Goal: Task Accomplishment & Management: Manage account settings

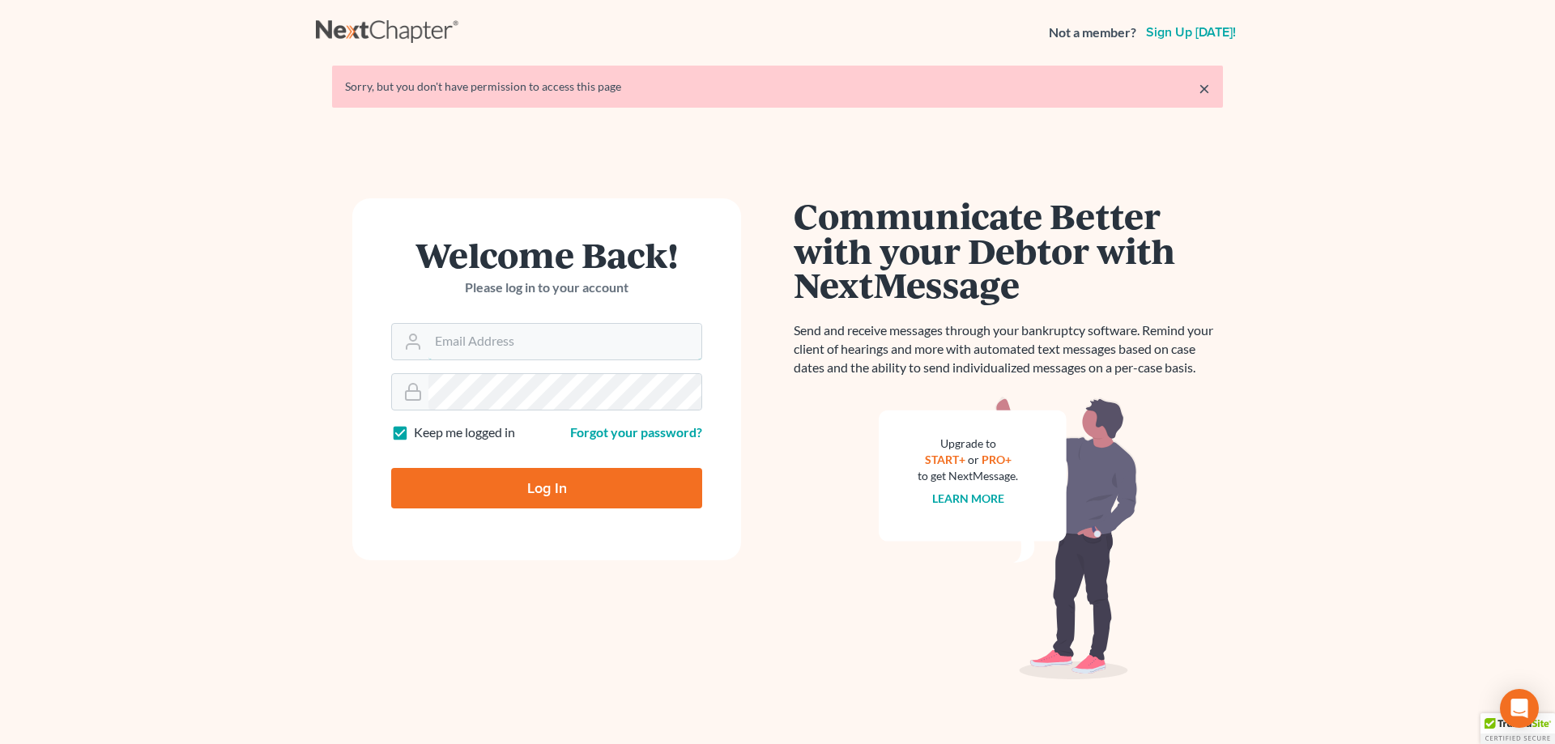
type input "[EMAIL_ADDRESS][DOMAIN_NAME]"
click at [561, 488] on input "Log In" at bounding box center [546, 488] width 311 height 41
type input "Thinking..."
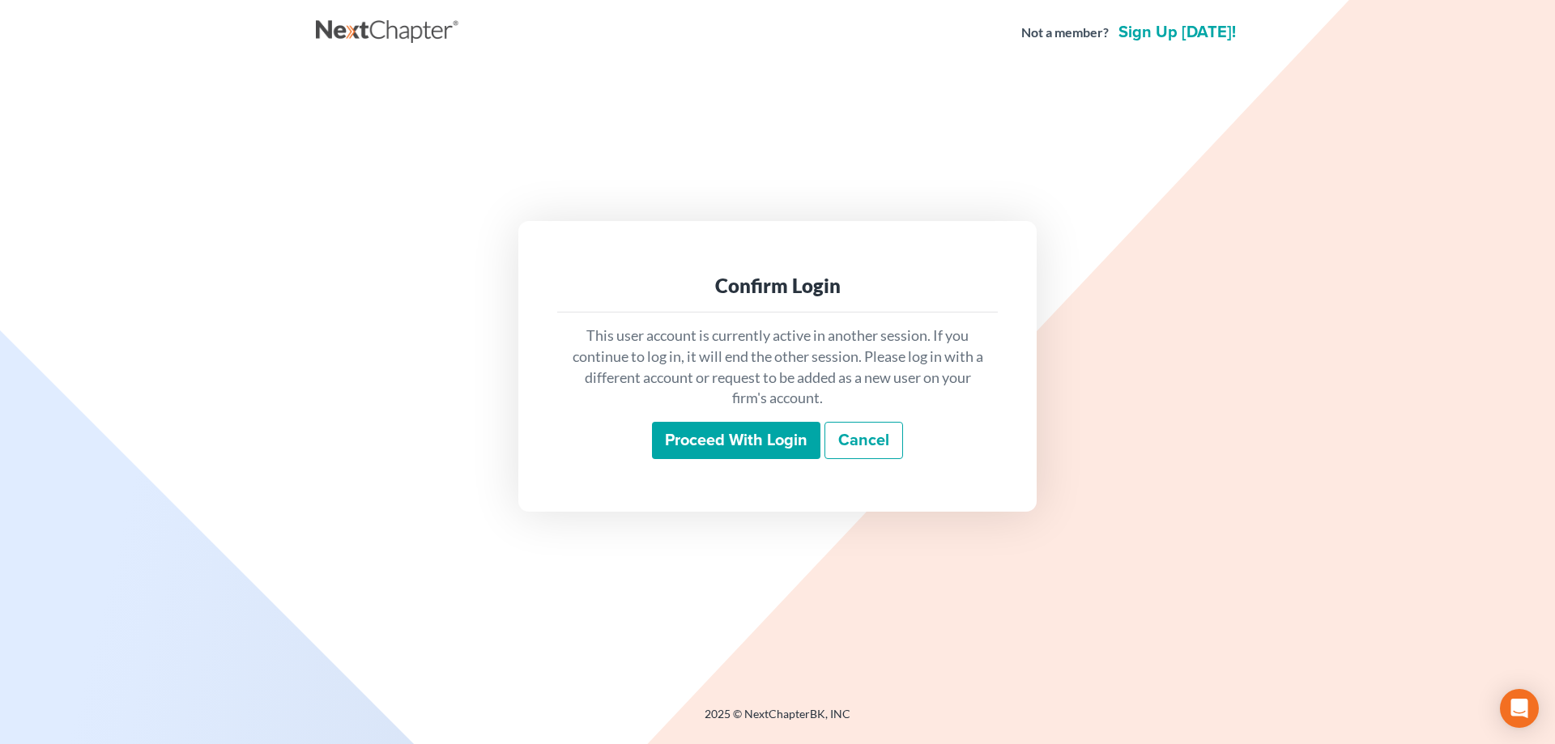
click at [728, 429] on input "Proceed with login" at bounding box center [736, 440] width 168 height 37
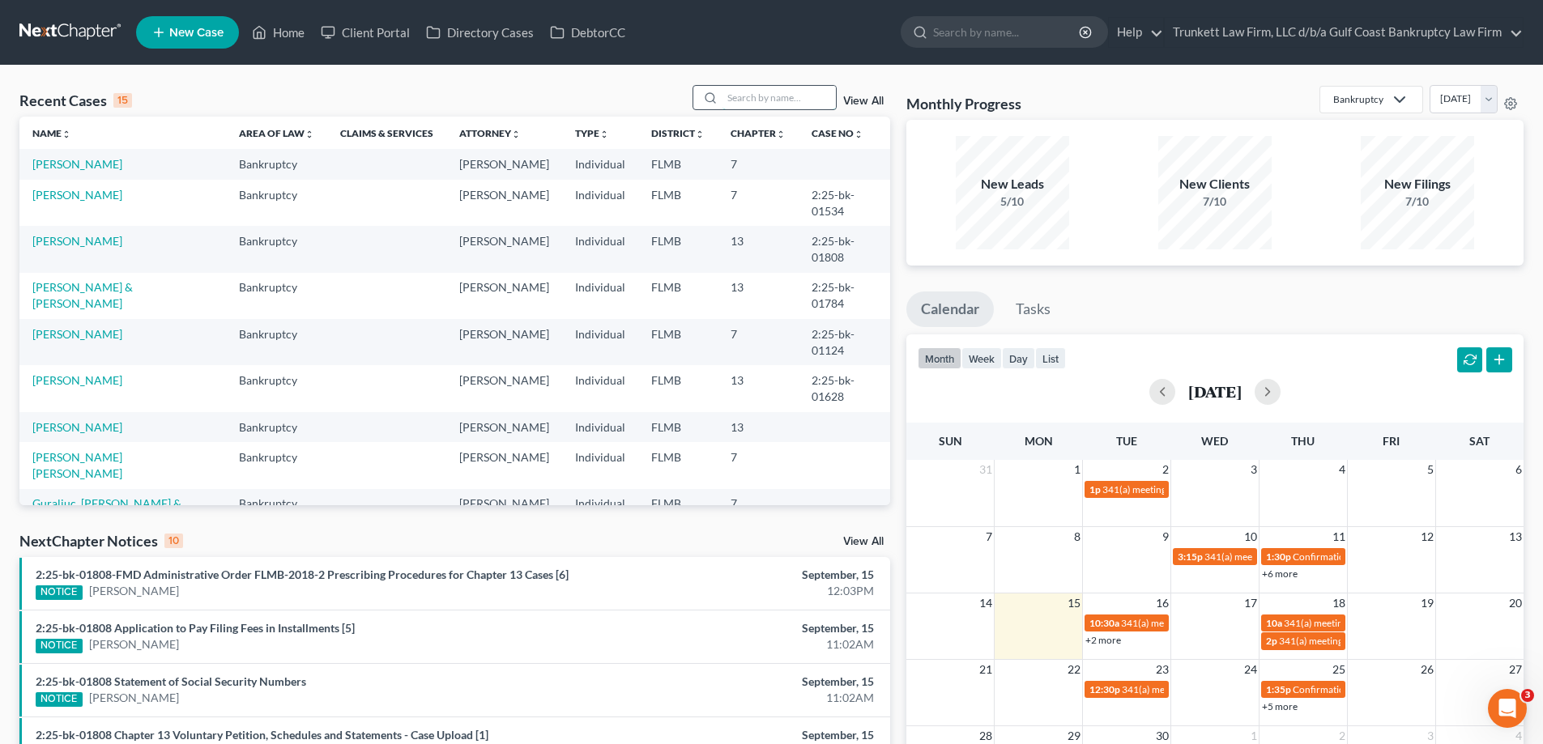
click at [763, 102] on input "search" at bounding box center [779, 97] width 113 height 23
type input "[PERSON_NAME]"
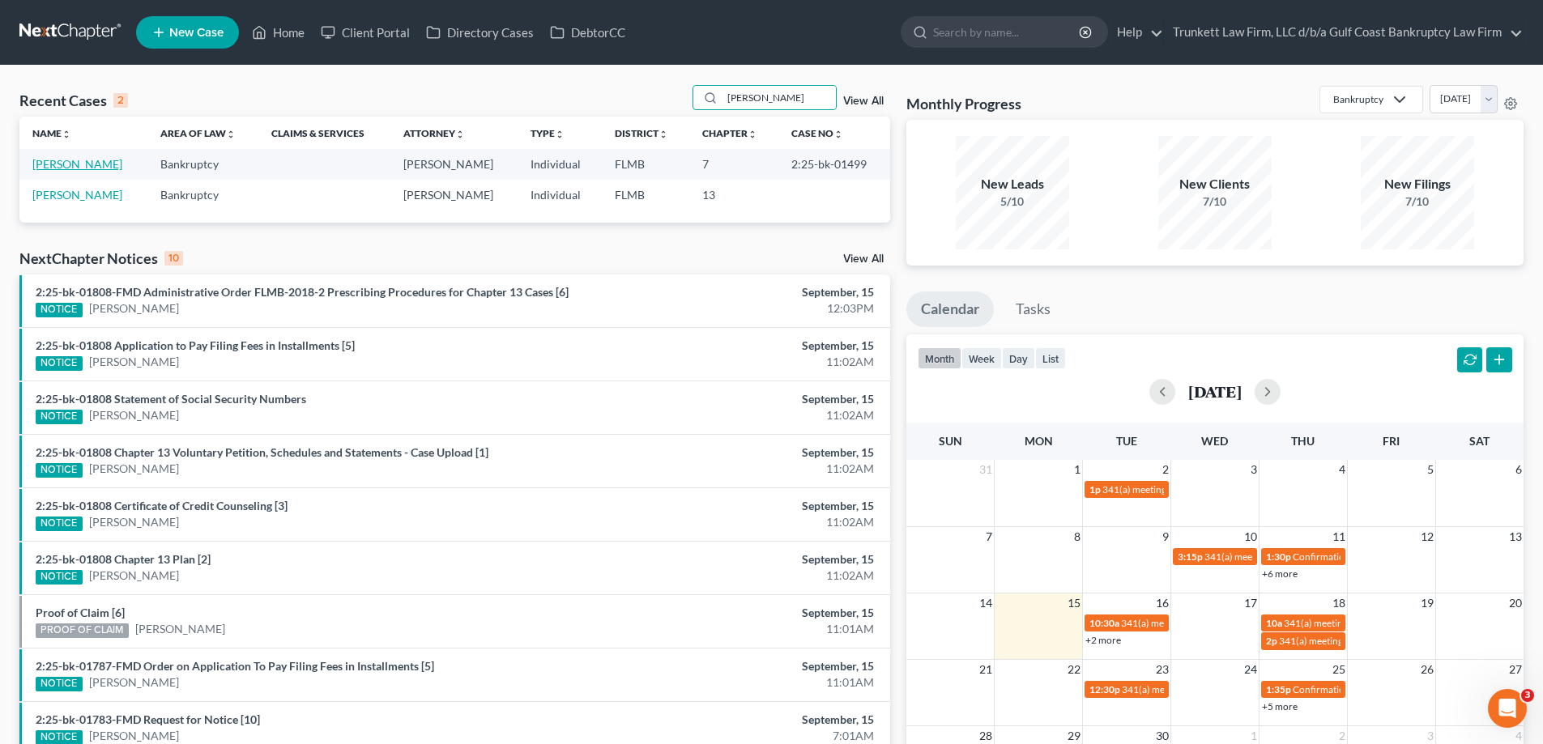
click at [62, 162] on link "Valdes, Ana" at bounding box center [77, 164] width 90 height 14
select select "3"
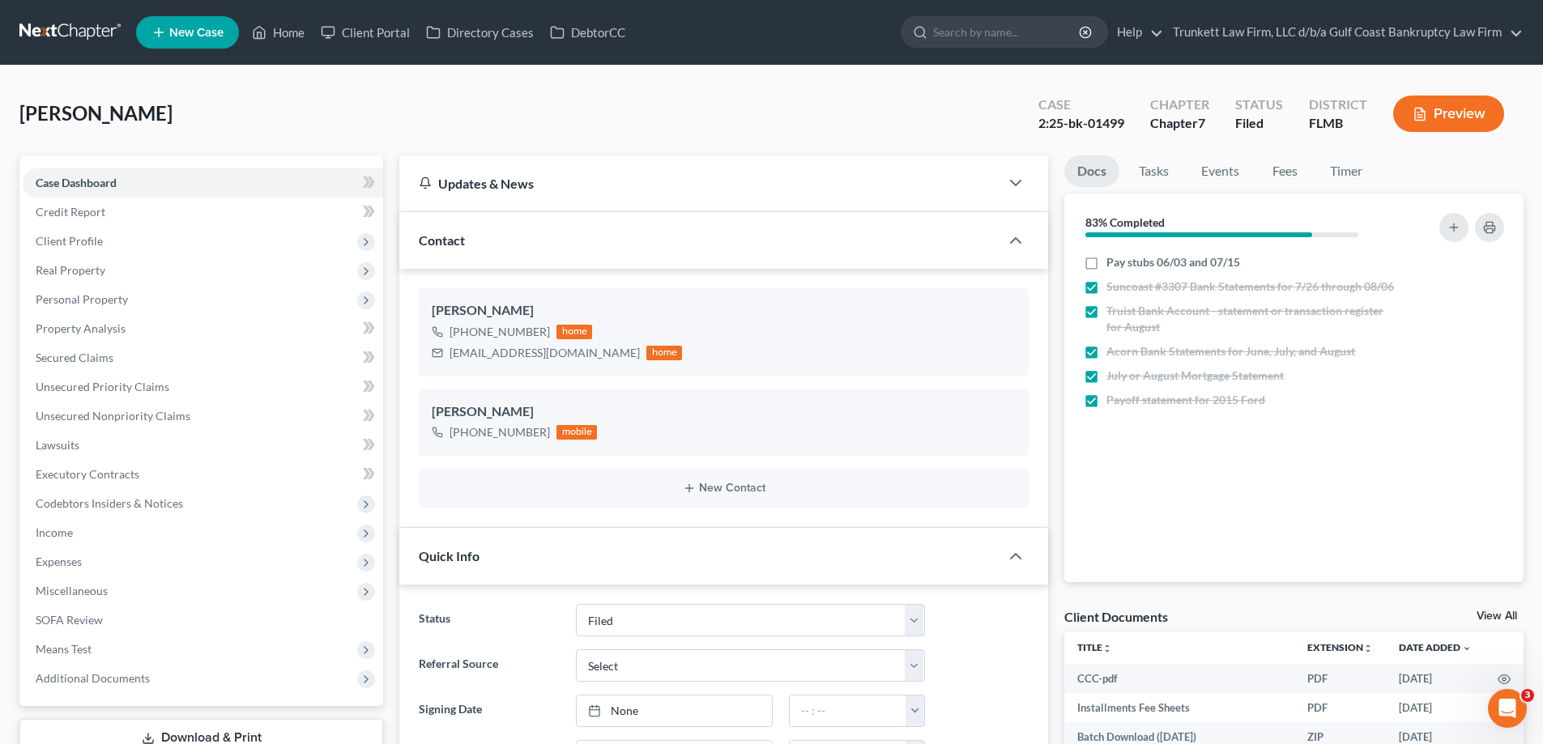
scroll to position [1918, 0]
click at [109, 674] on span "Additional Documents" at bounding box center [93, 679] width 114 height 14
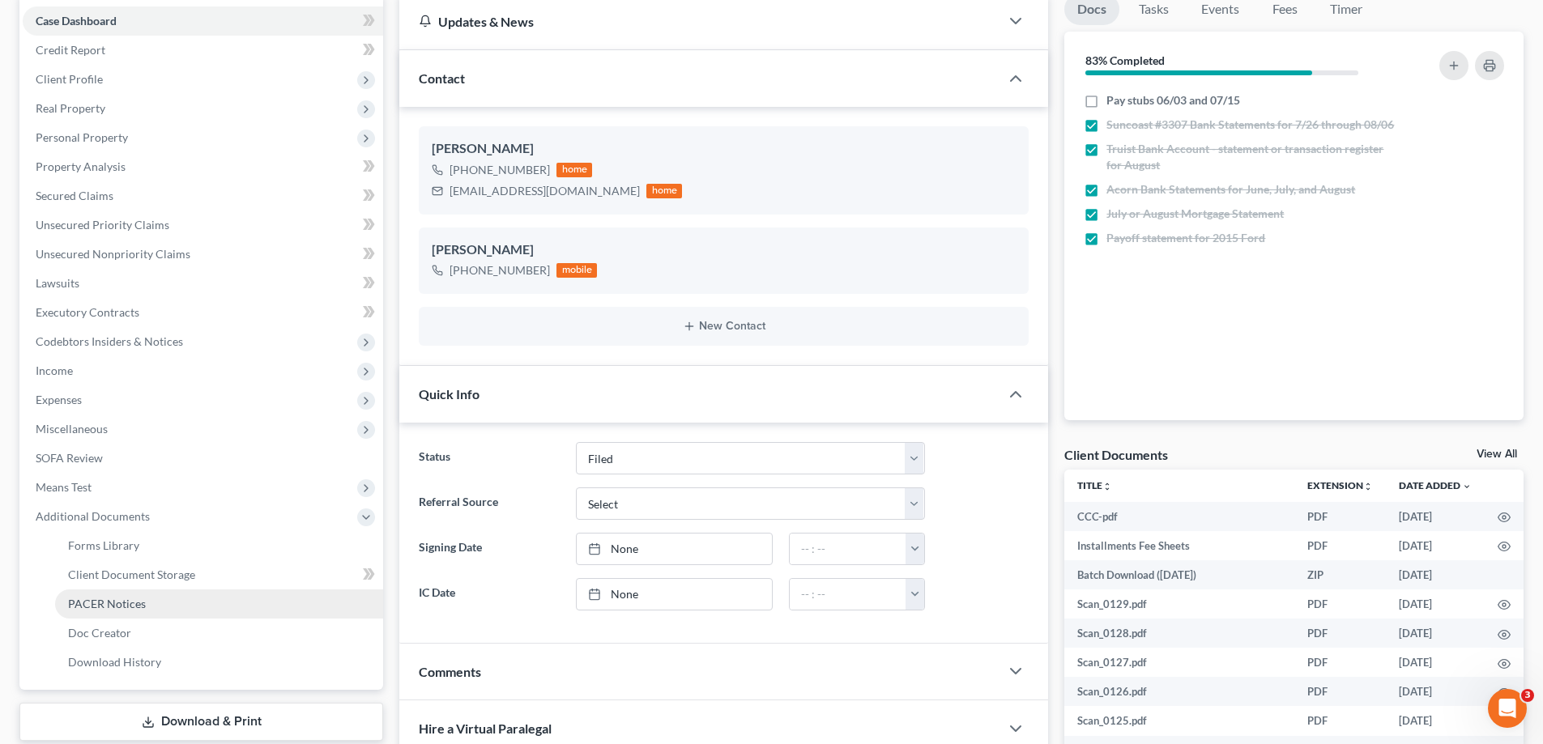
click at [135, 604] on span "PACER Notices" at bounding box center [107, 604] width 78 height 14
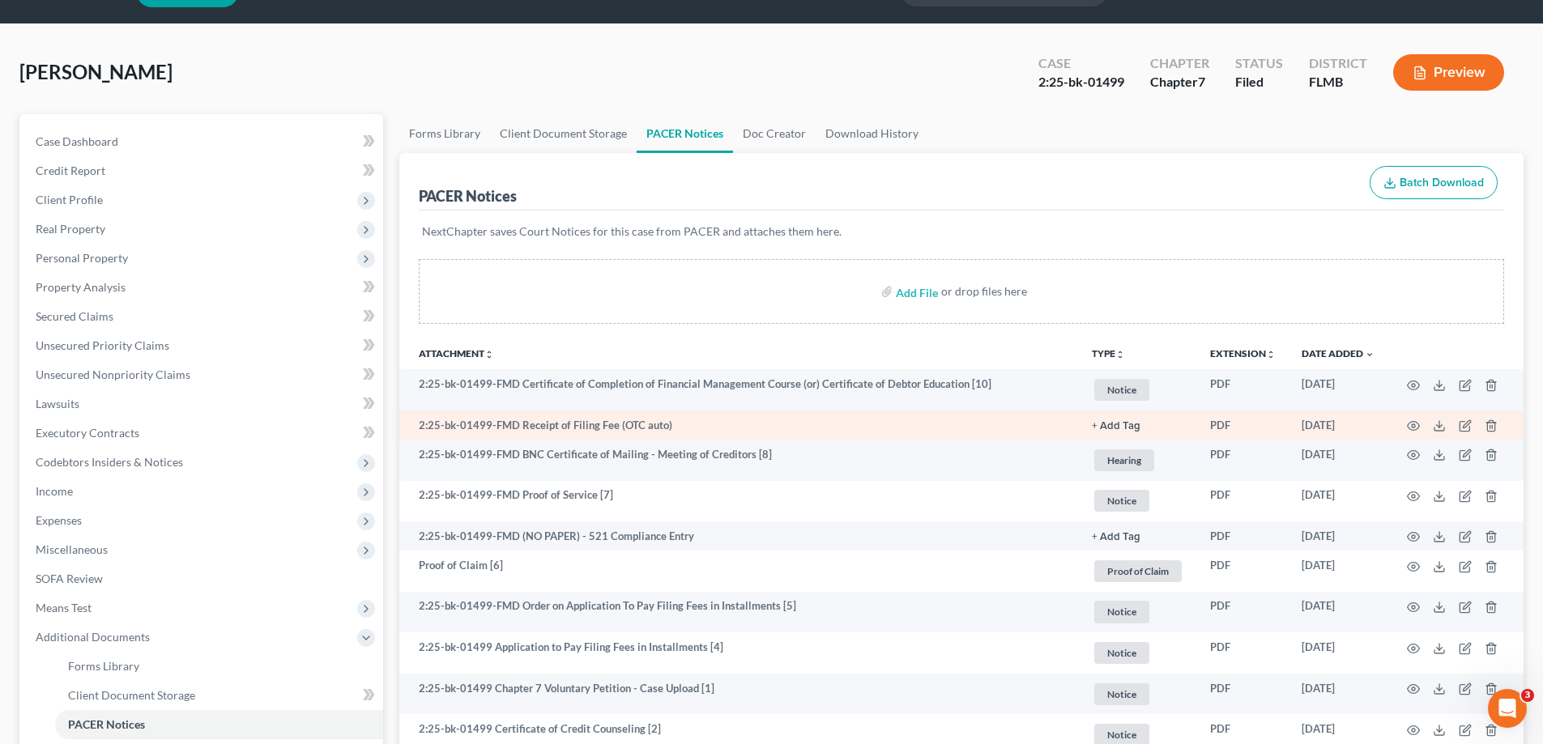
scroll to position [19, 0]
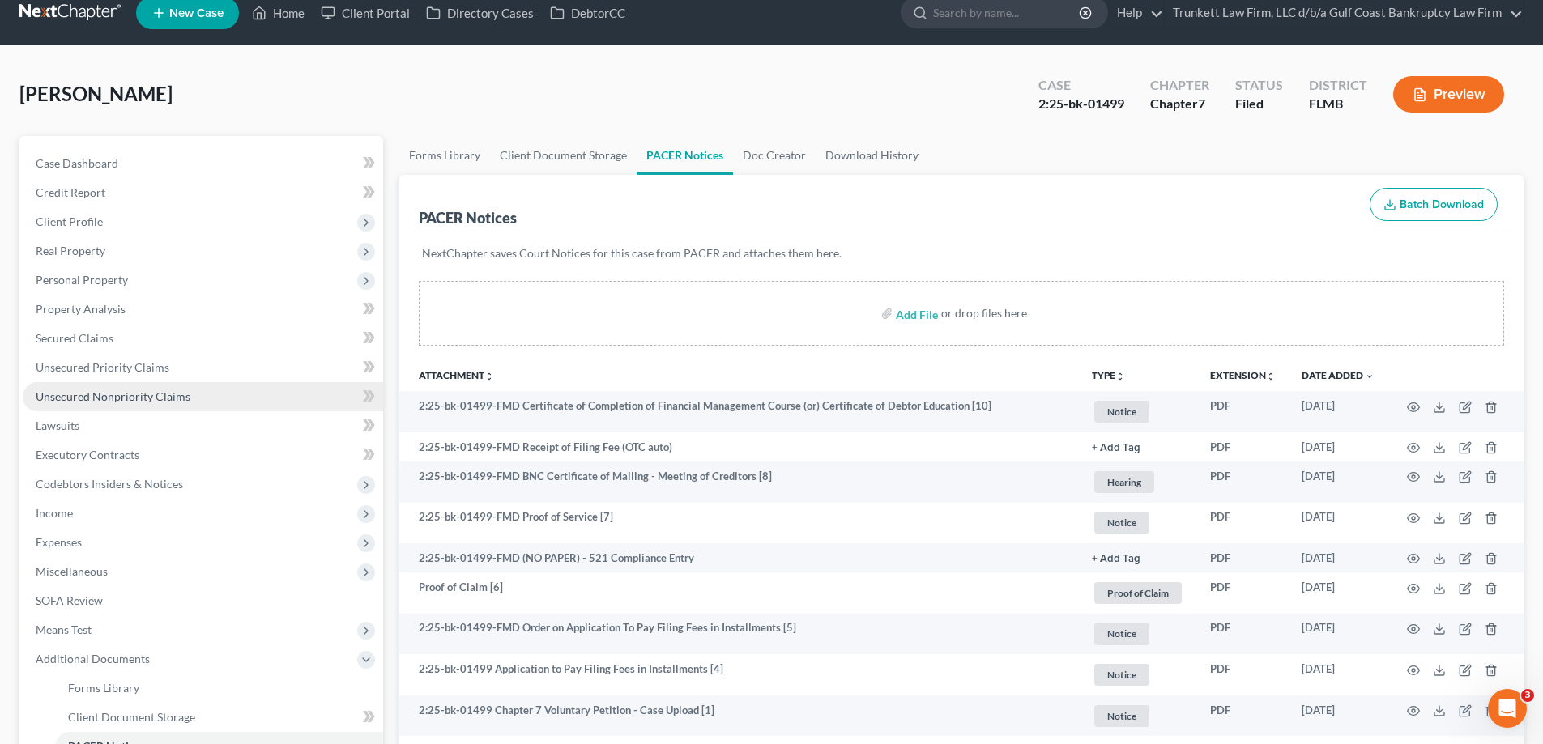
click at [130, 397] on span "Unsecured Nonpriority Claims" at bounding box center [113, 397] width 155 height 14
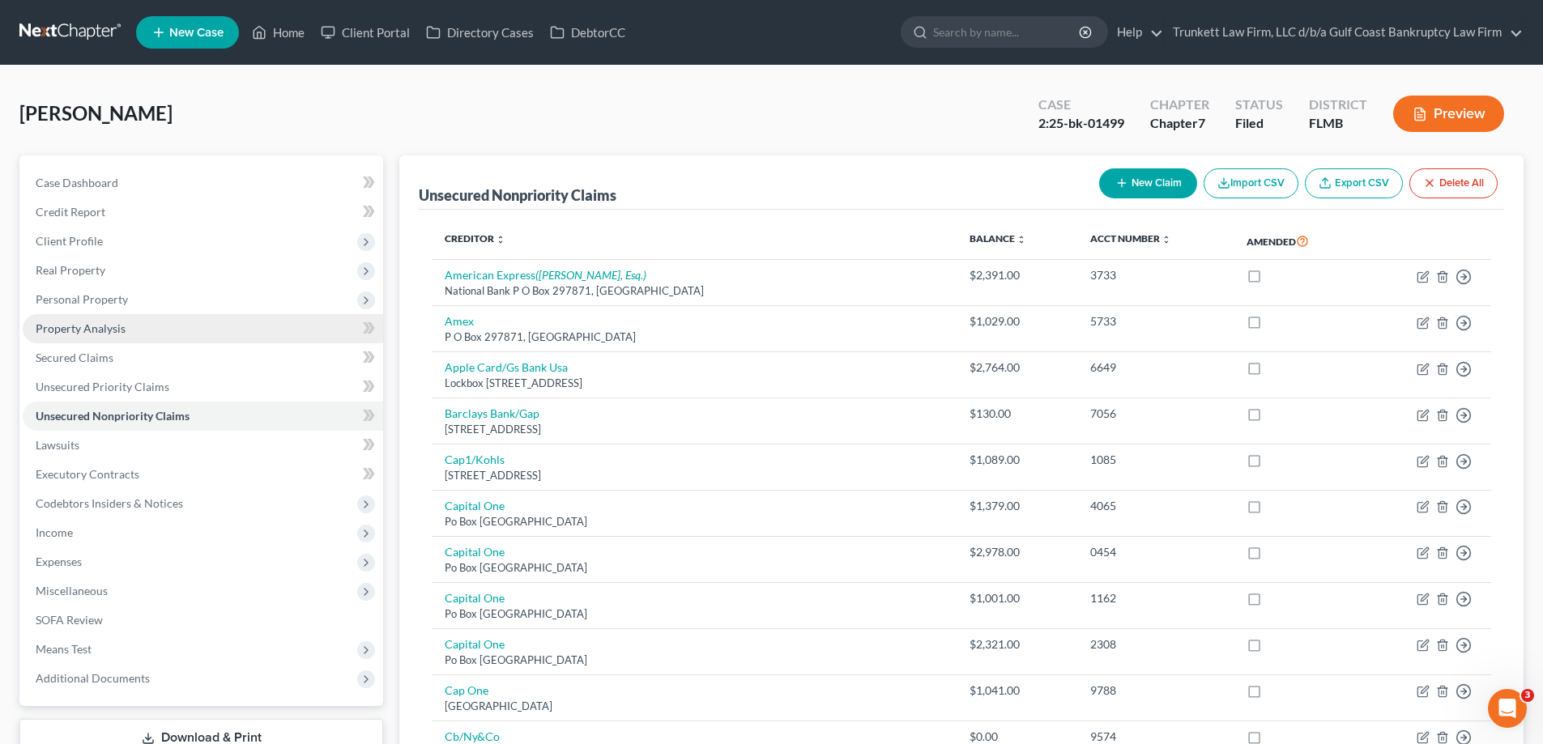
click at [98, 326] on span "Property Analysis" at bounding box center [81, 329] width 90 height 14
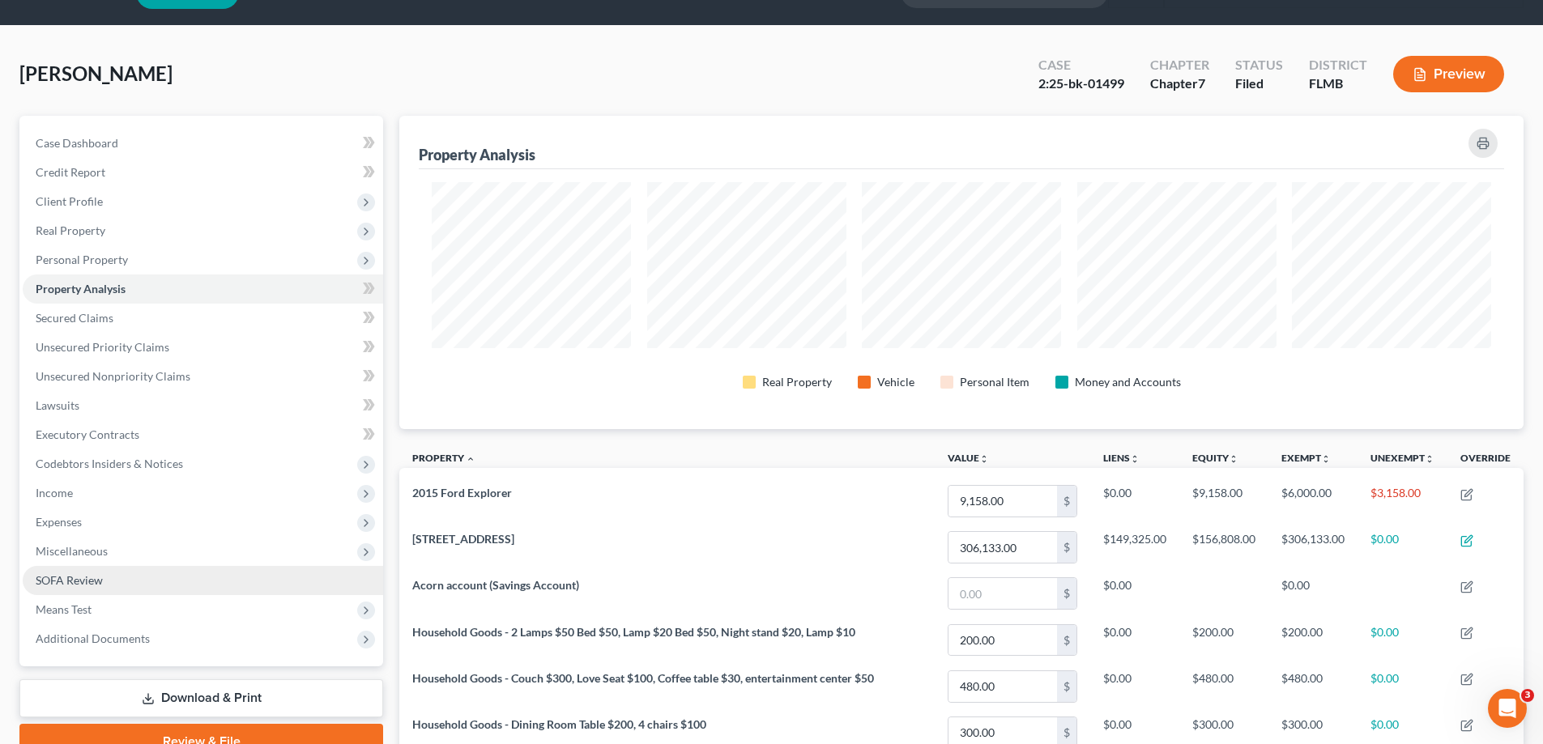
scroll to position [2, 0]
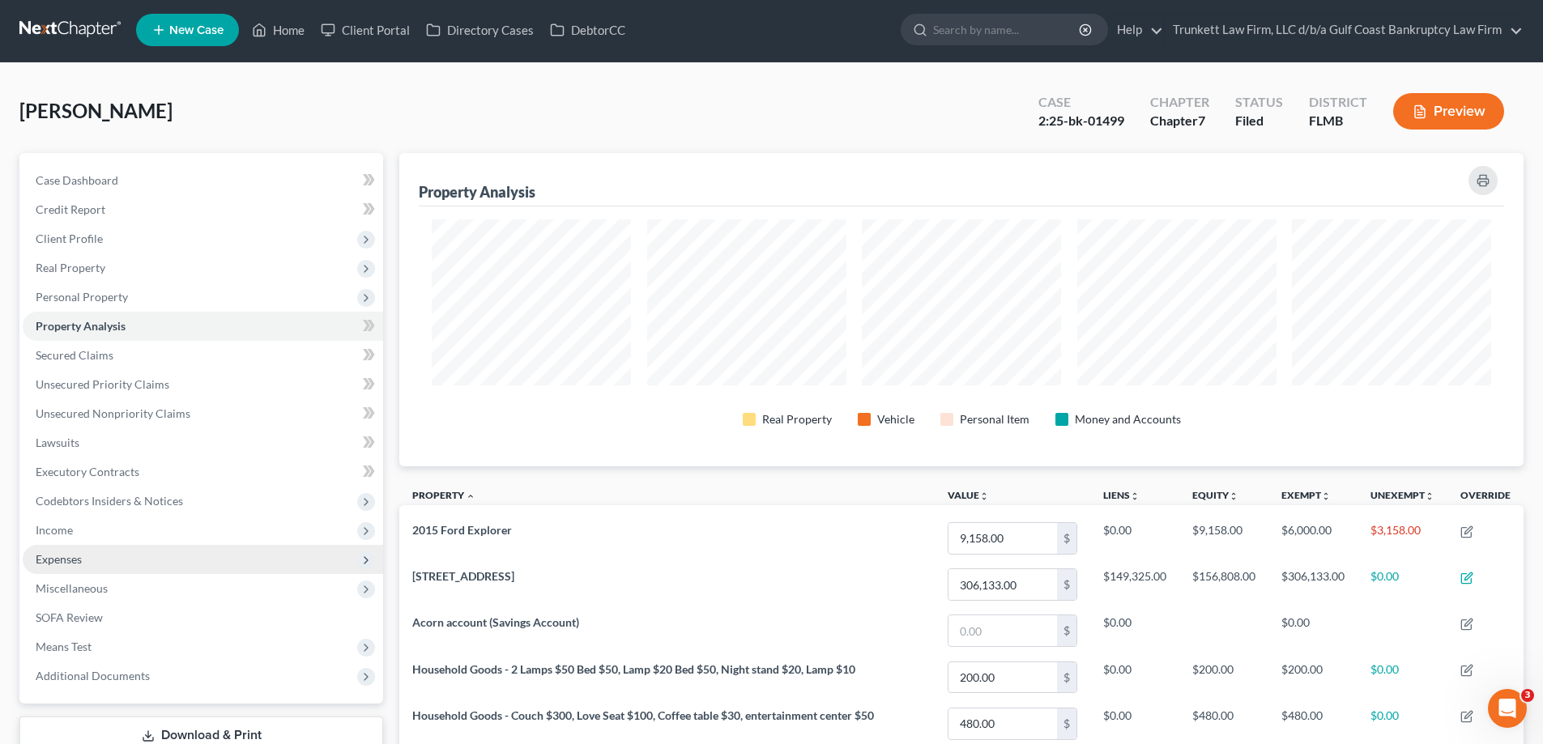
click at [91, 559] on span "Expenses" at bounding box center [203, 559] width 360 height 29
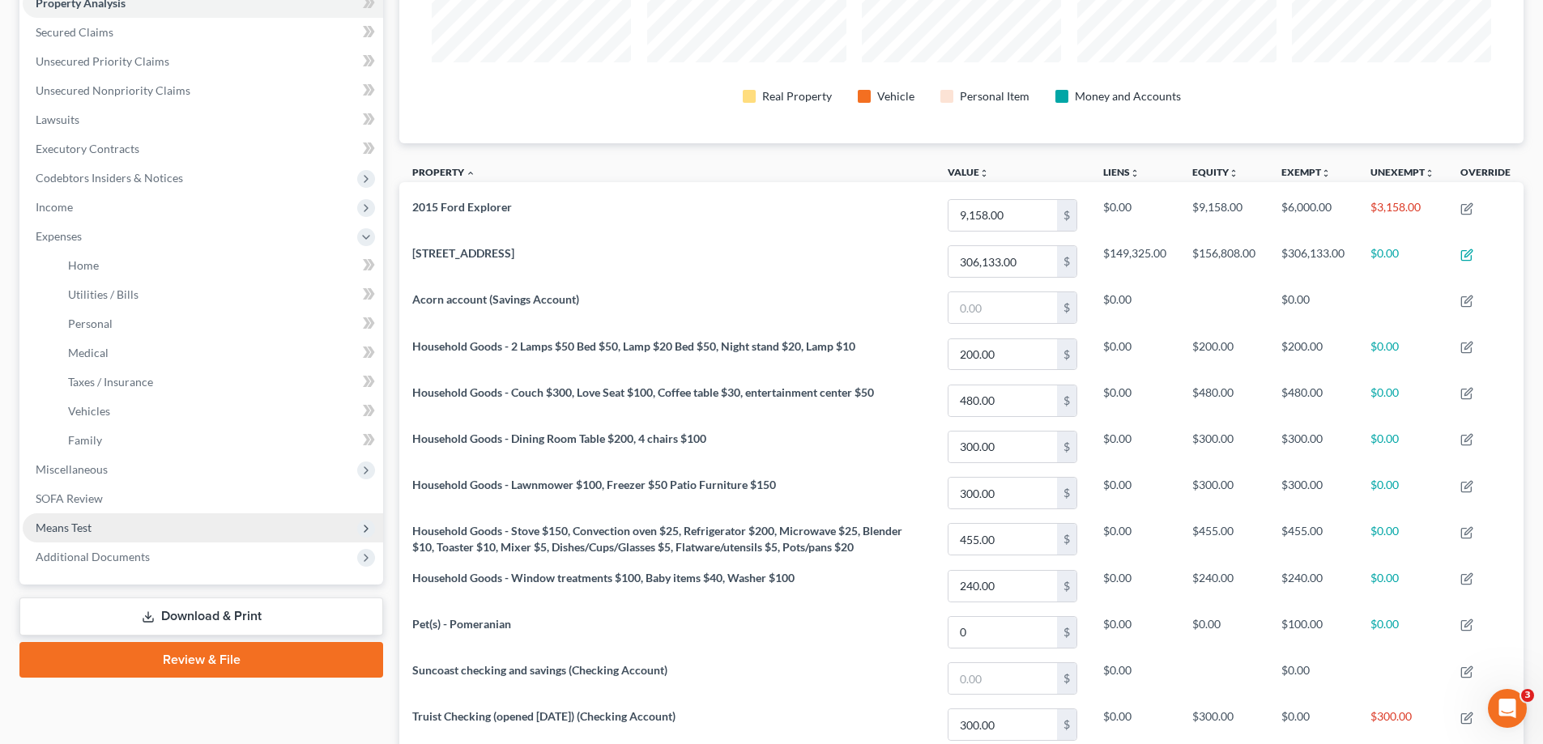
scroll to position [326, 0]
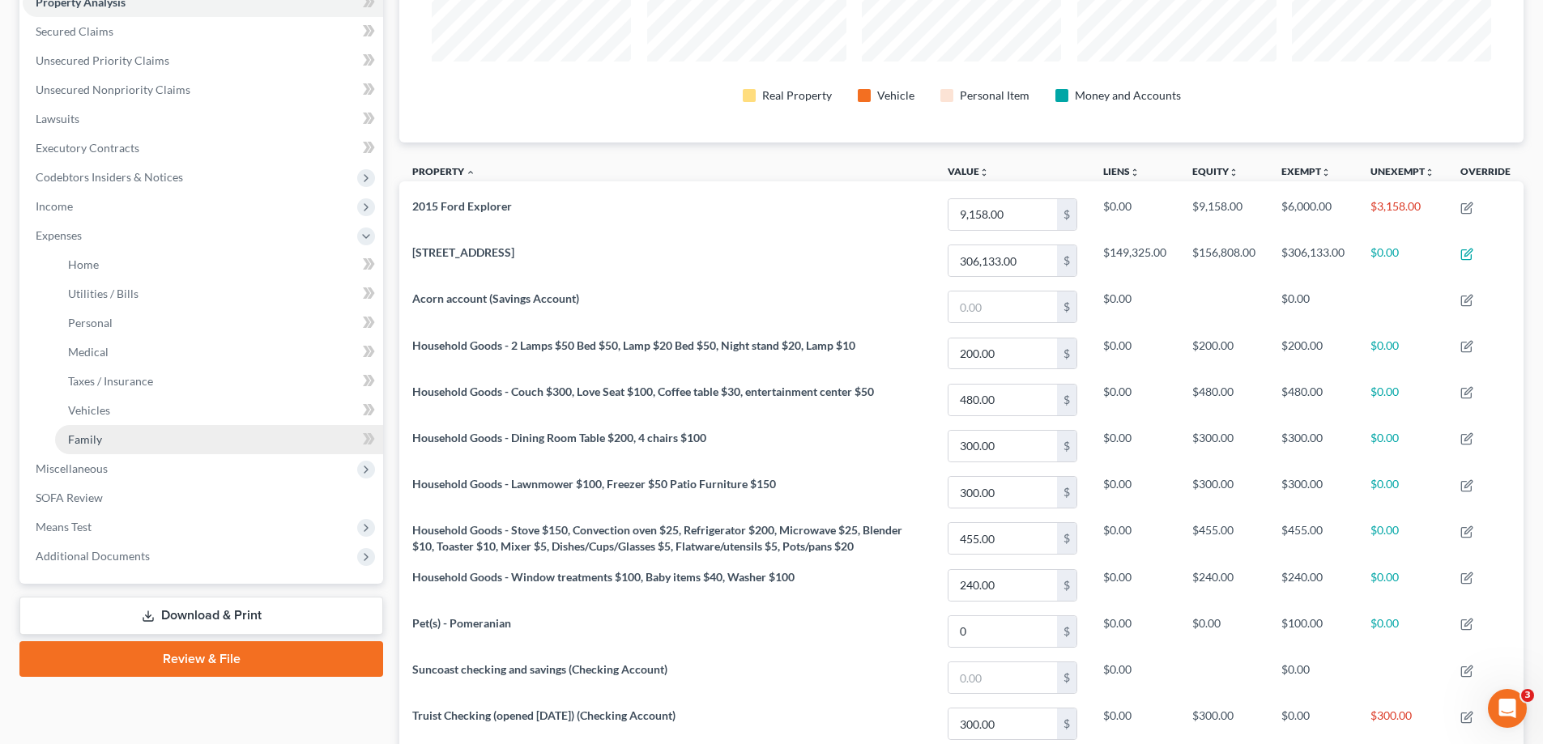
click at [104, 441] on link "Family" at bounding box center [219, 439] width 328 height 29
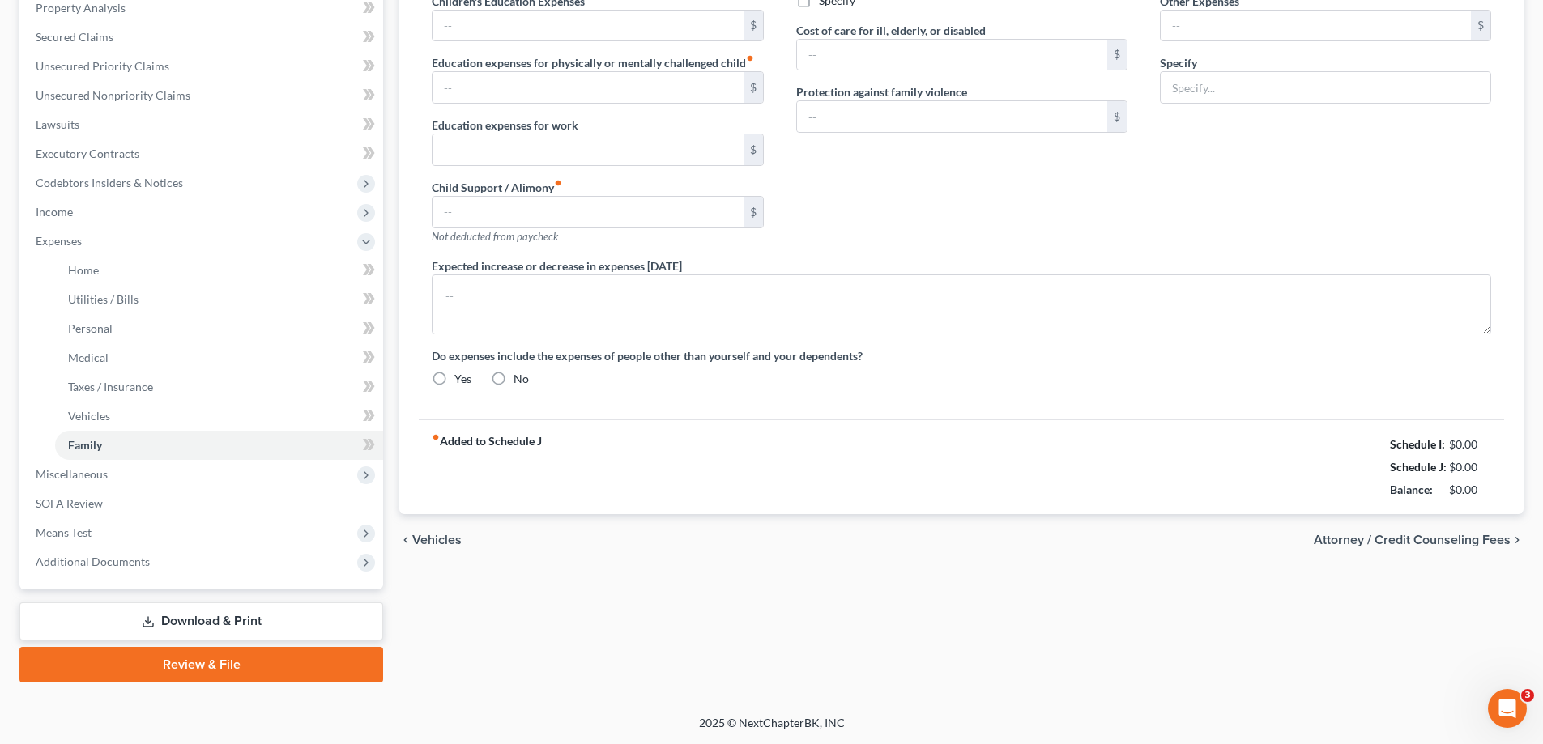
scroll to position [135, 0]
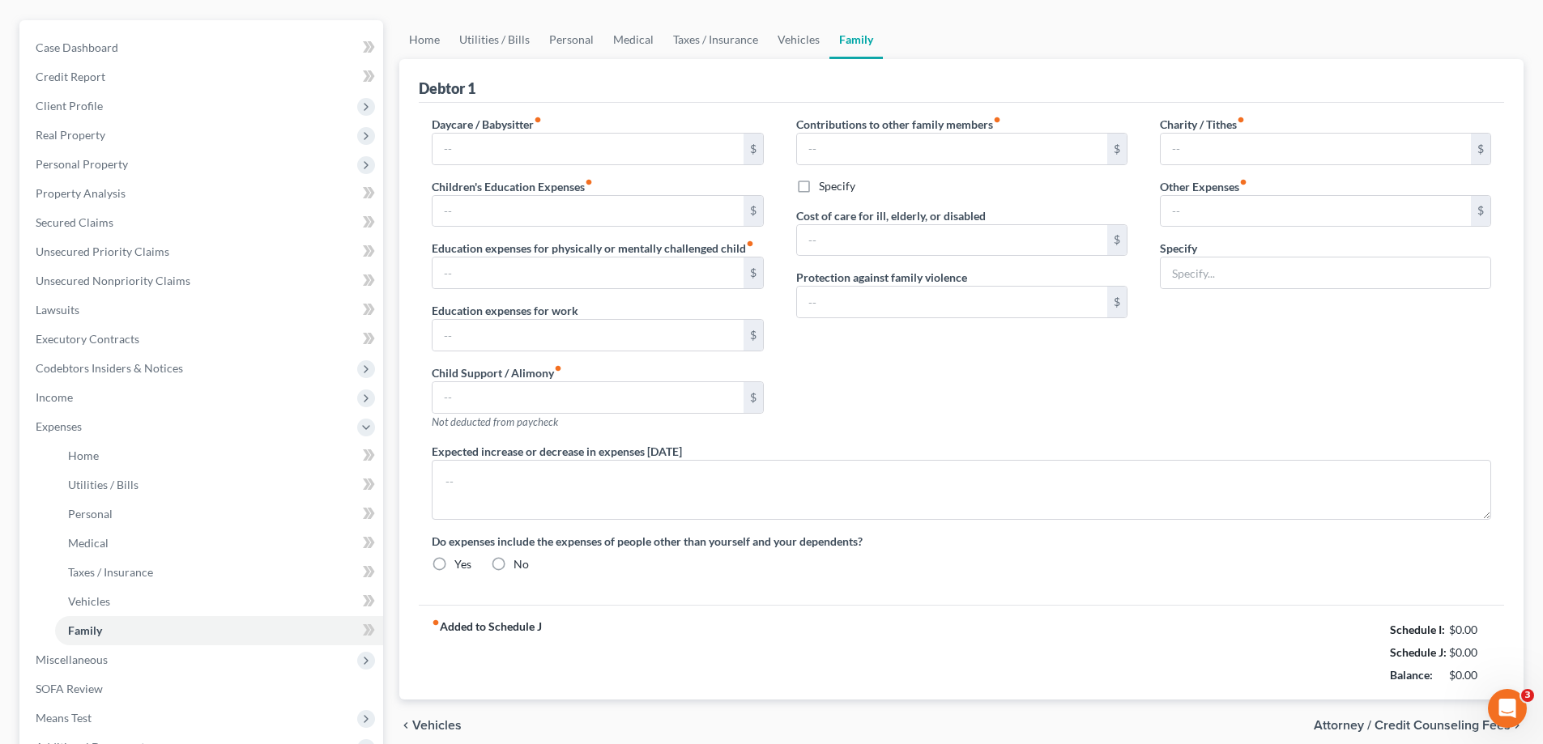
radio input "true"
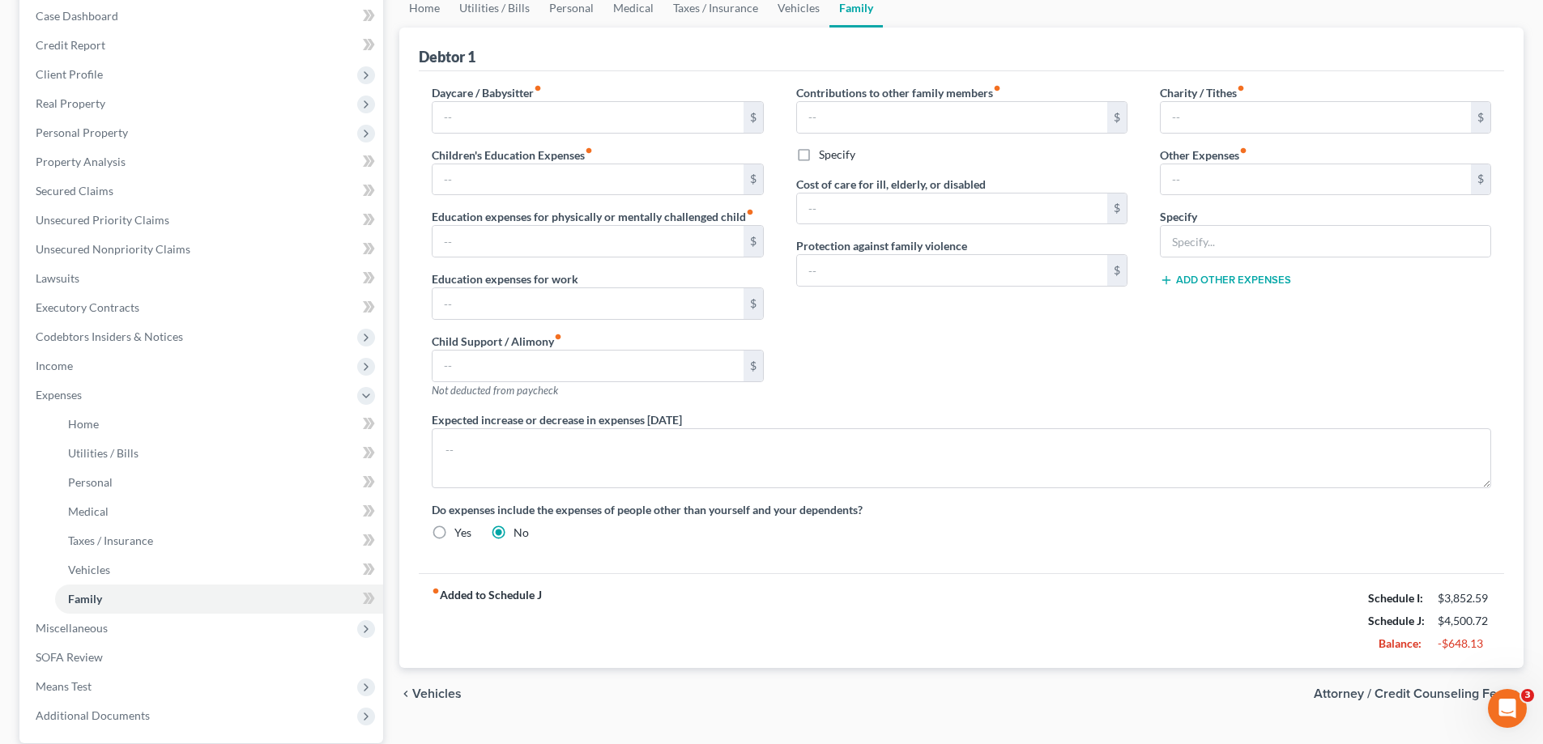
scroll to position [0, 0]
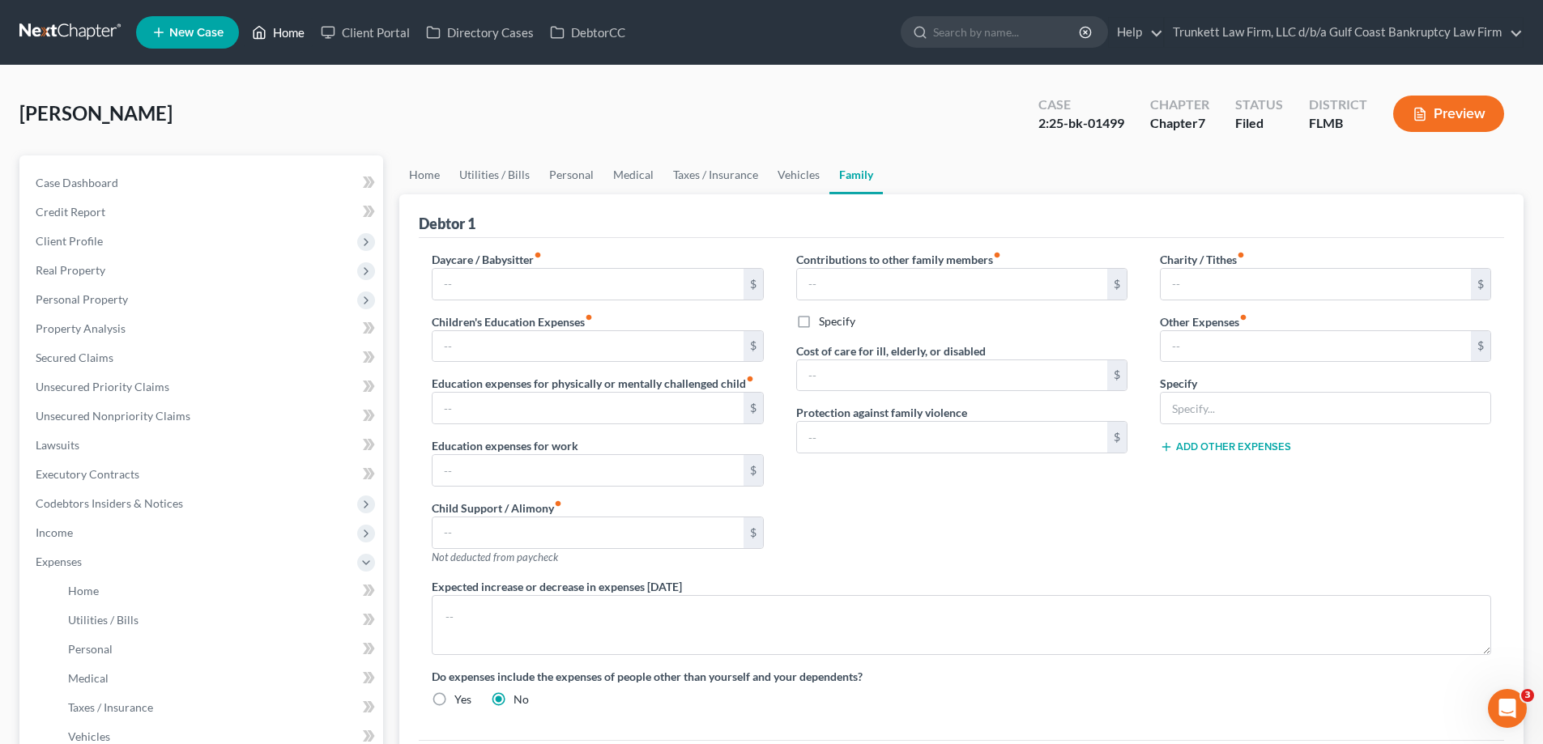
click at [291, 31] on link "Home" at bounding box center [278, 32] width 69 height 29
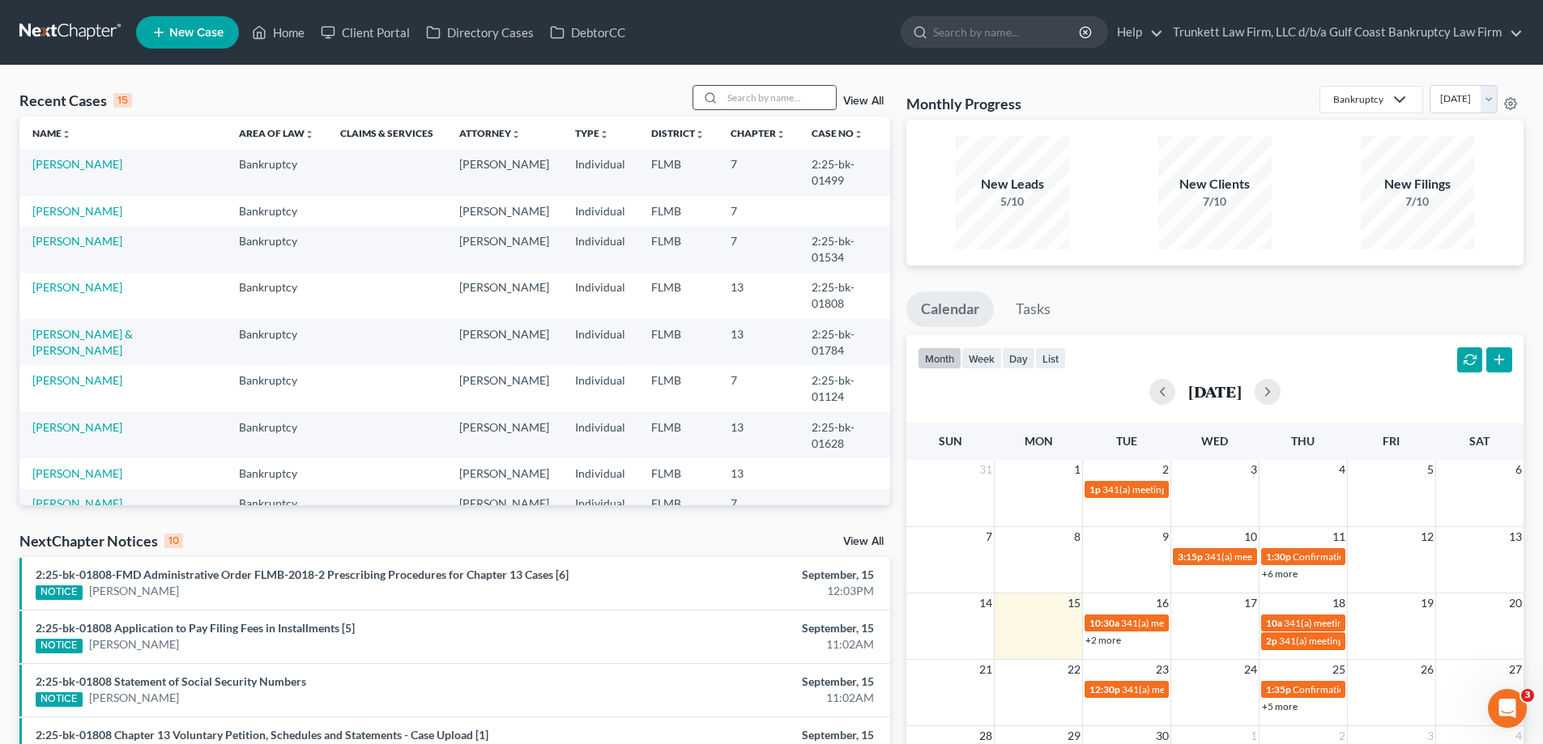
click at [785, 98] on input "search" at bounding box center [779, 97] width 113 height 23
type input "espinoza"
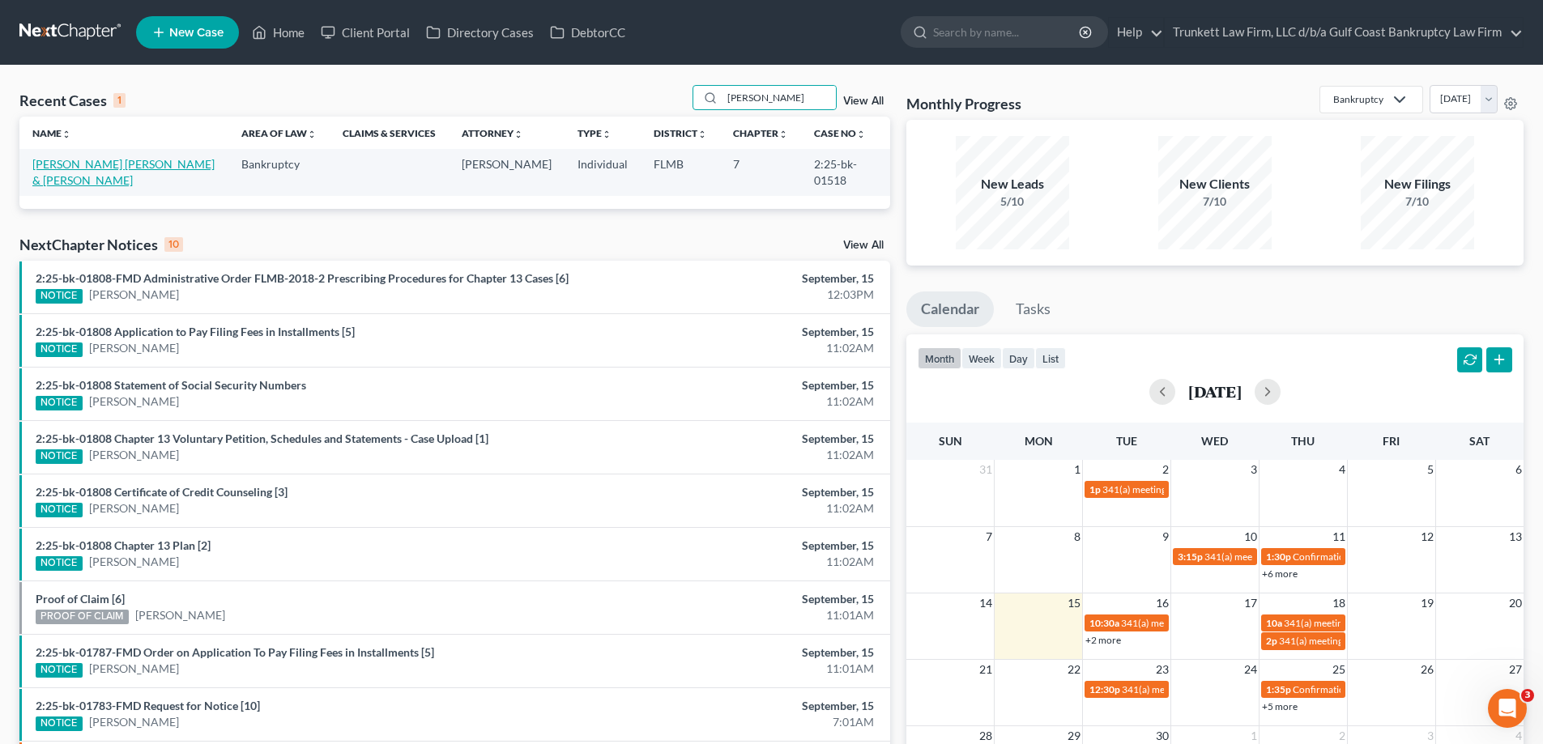
click at [91, 165] on link "Espinoza Saavedra, Fabian & Espinoza, Urania" at bounding box center [123, 172] width 182 height 30
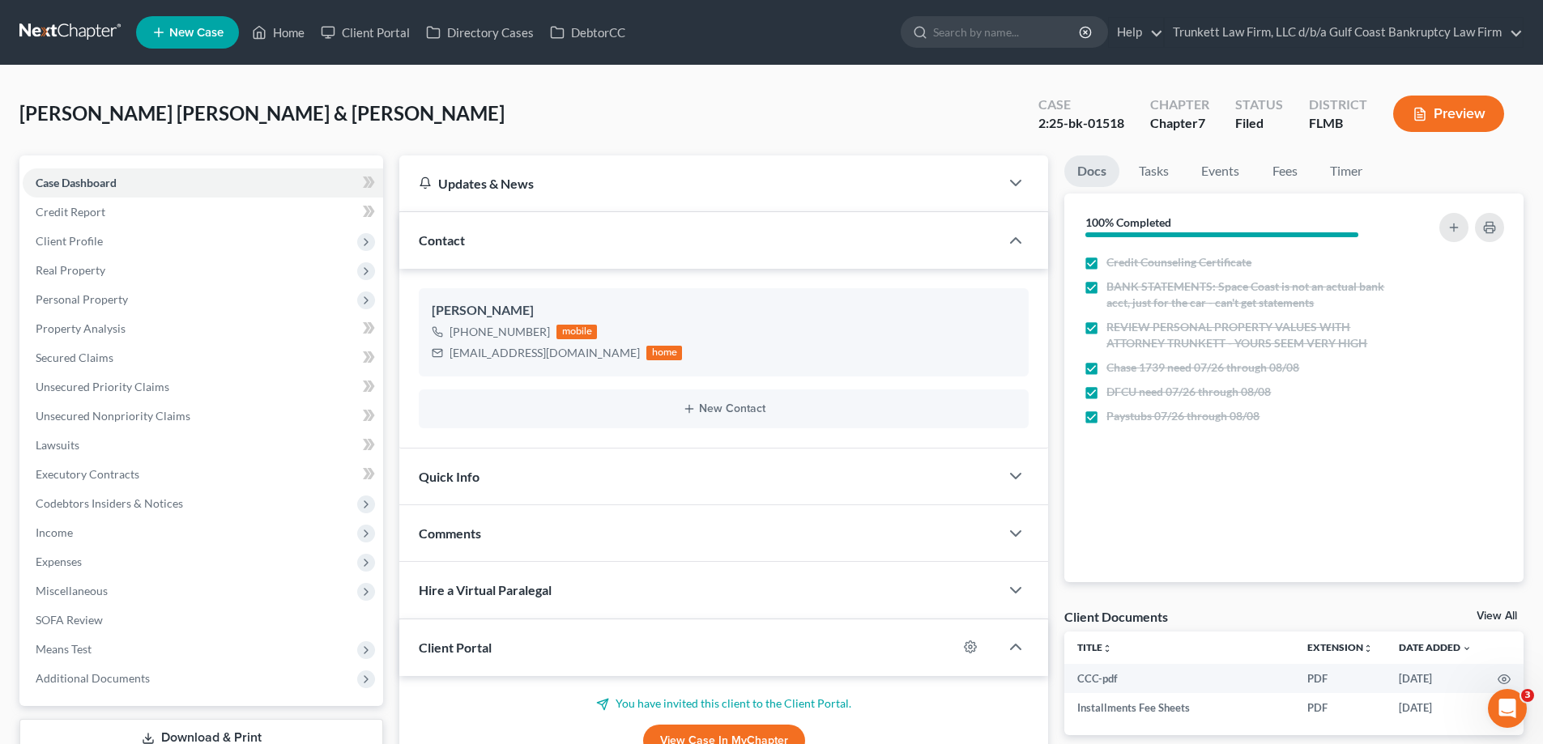
scroll to position [520, 0]
click at [95, 335] on span "Property Analysis" at bounding box center [81, 329] width 90 height 14
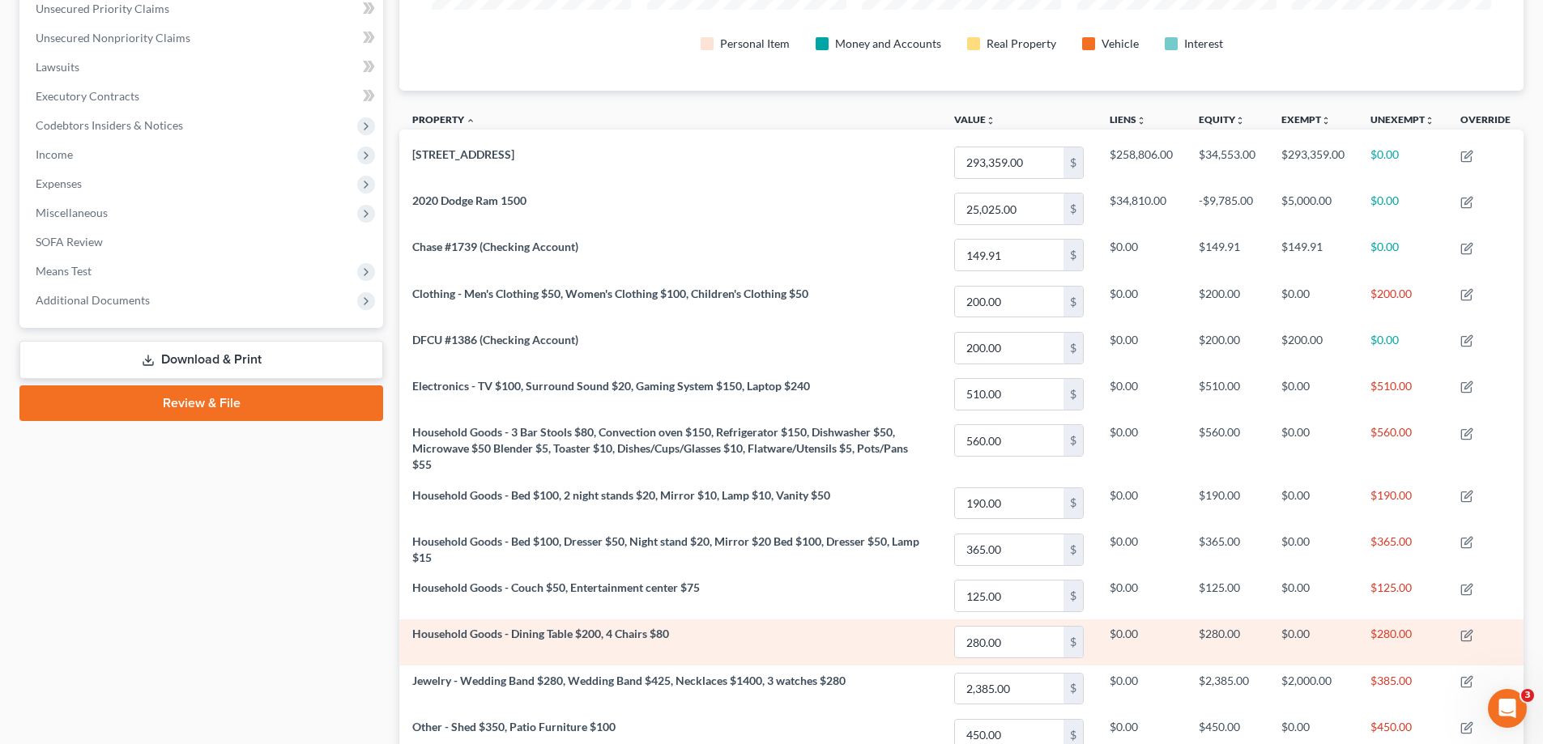
scroll to position [204, 0]
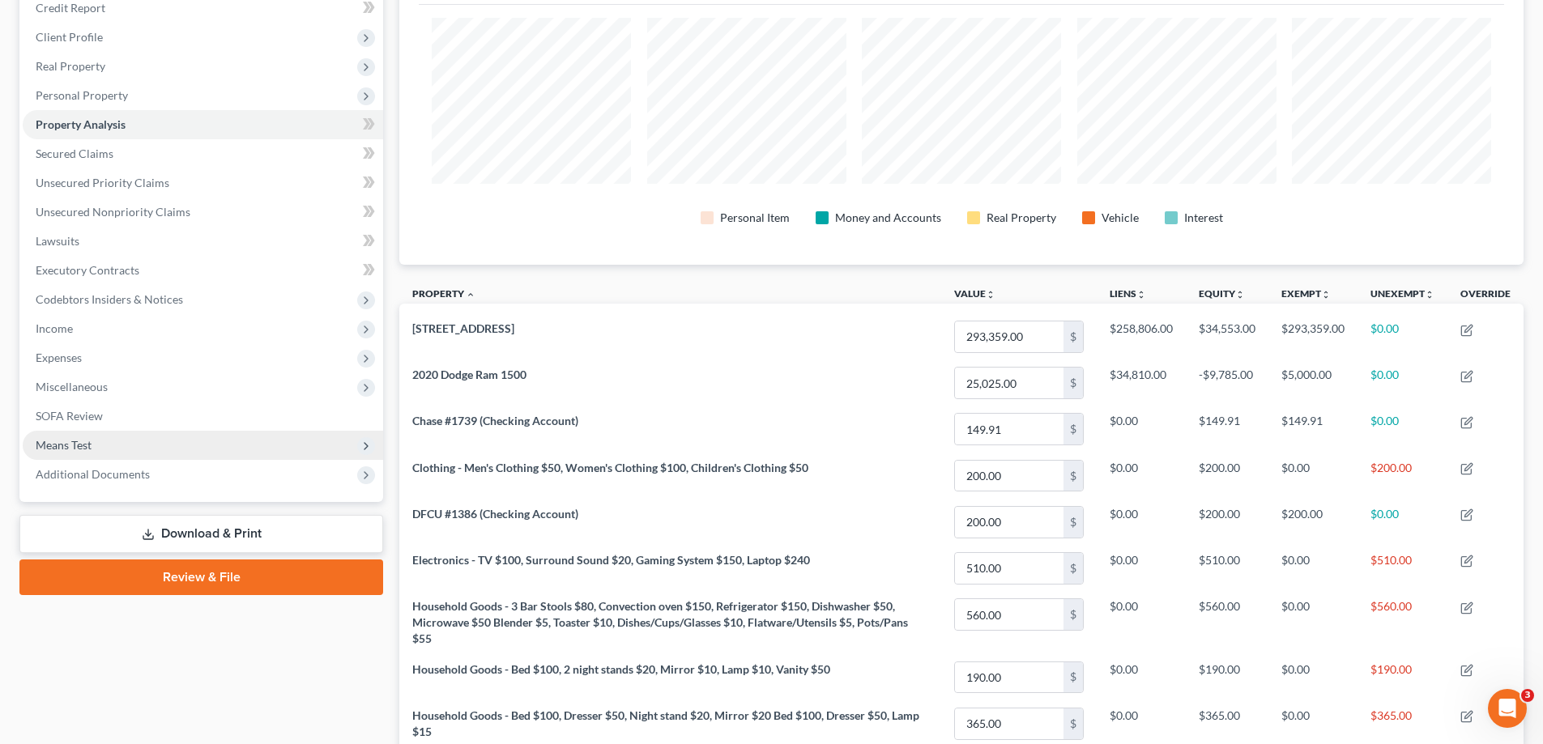
click at [90, 442] on span "Means Test" at bounding box center [64, 445] width 56 height 14
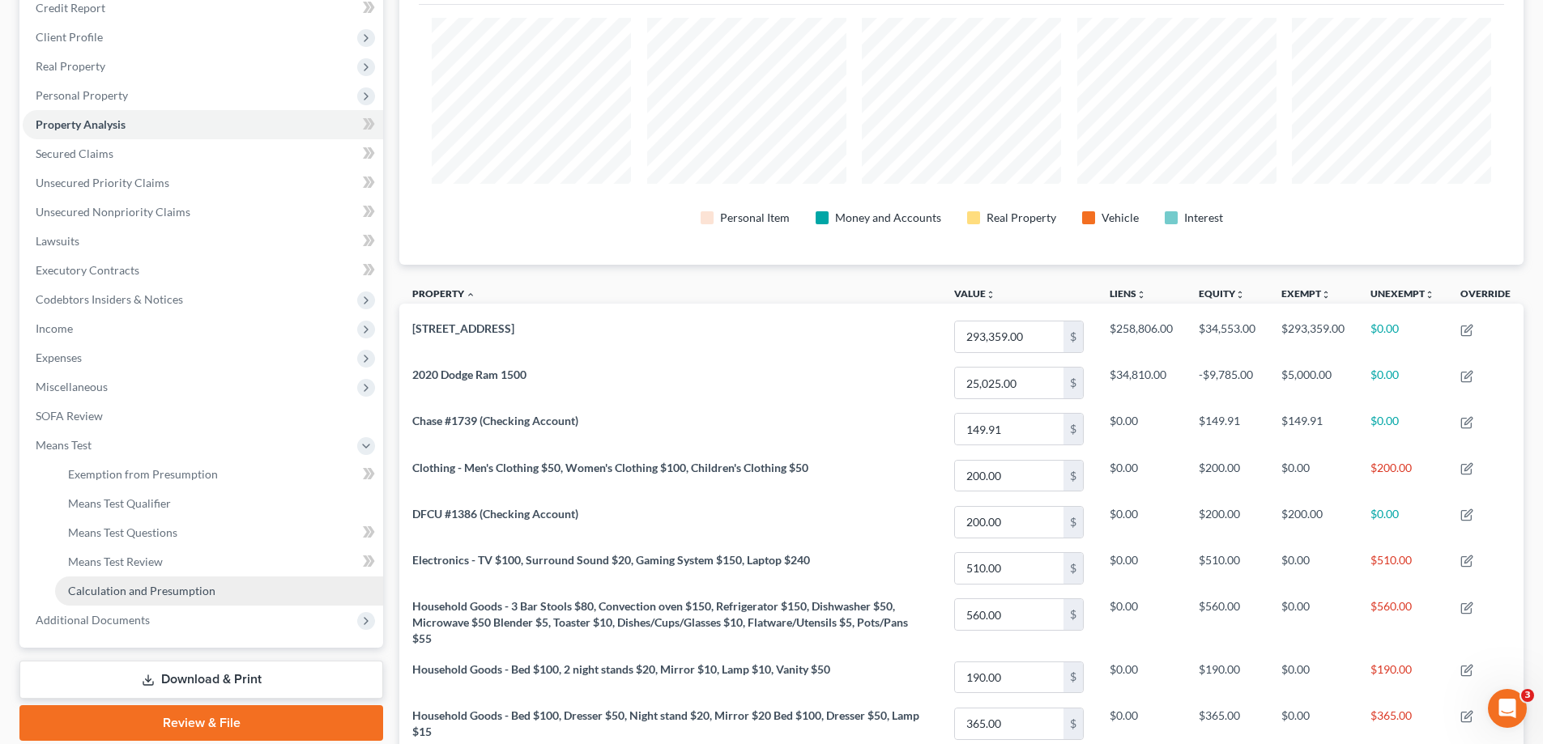
click at [160, 585] on span "Calculation and Presumption" at bounding box center [141, 591] width 147 height 14
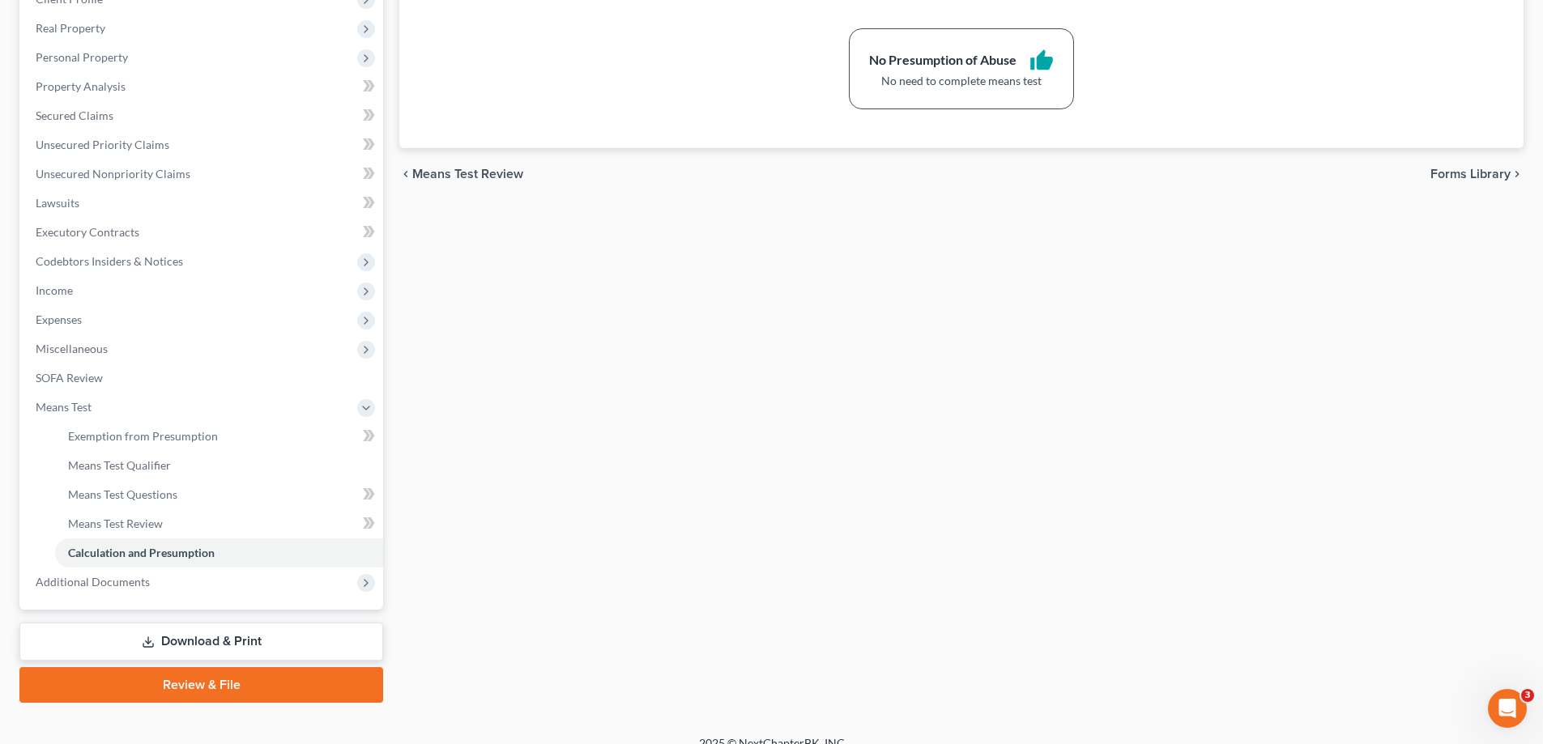
scroll to position [262, 0]
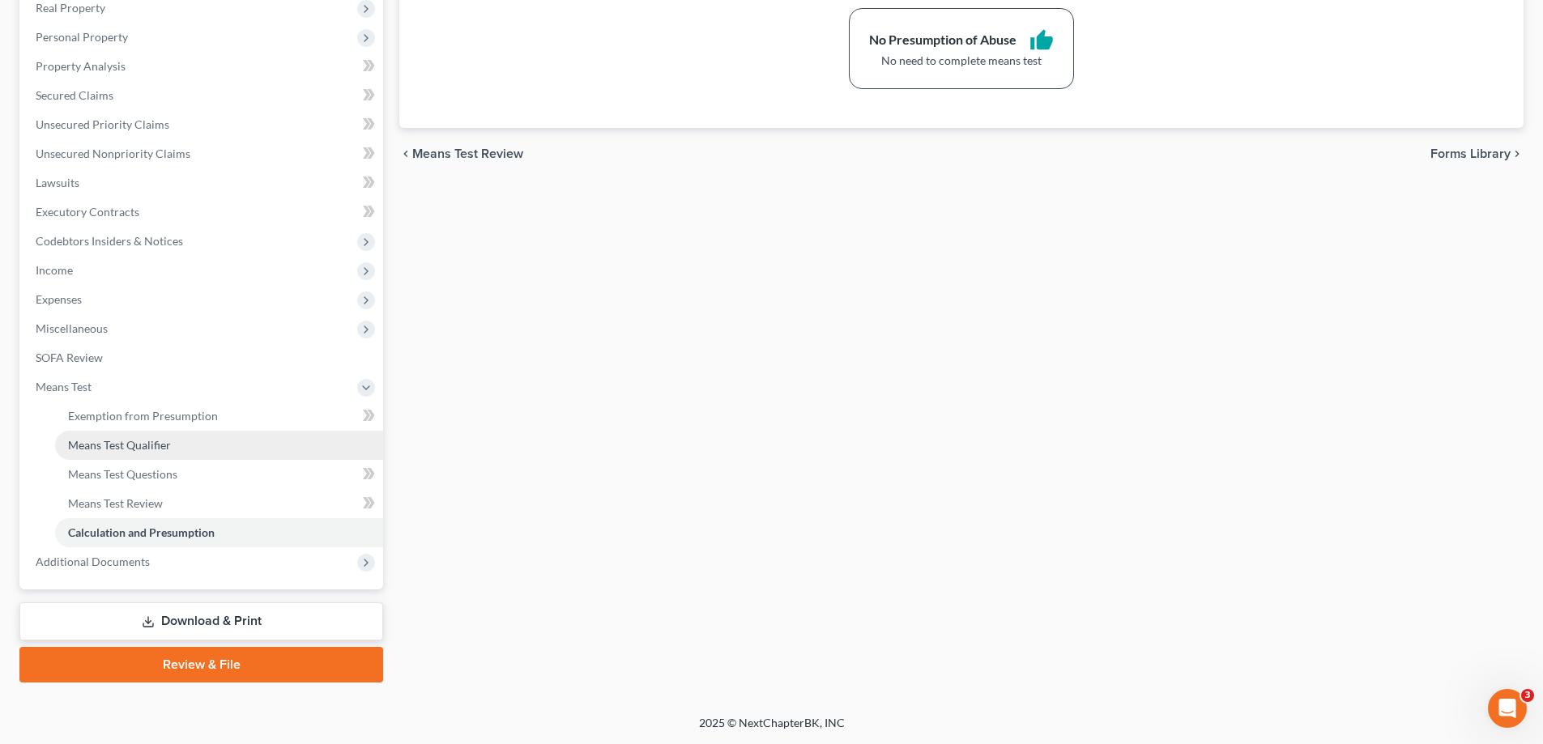
click at [164, 439] on span "Means Test Qualifier" at bounding box center [119, 445] width 103 height 14
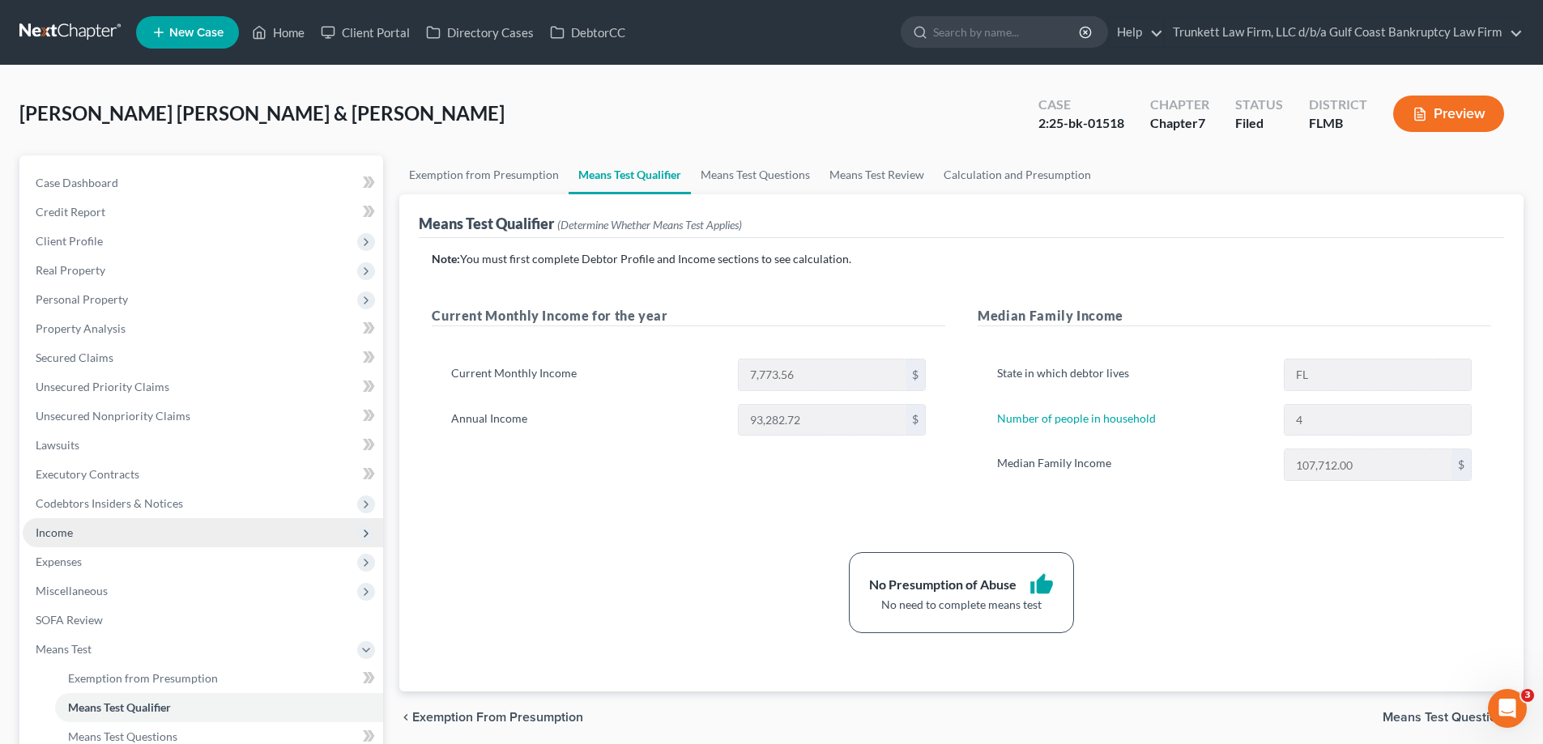
click at [70, 529] on span "Income" at bounding box center [54, 533] width 37 height 14
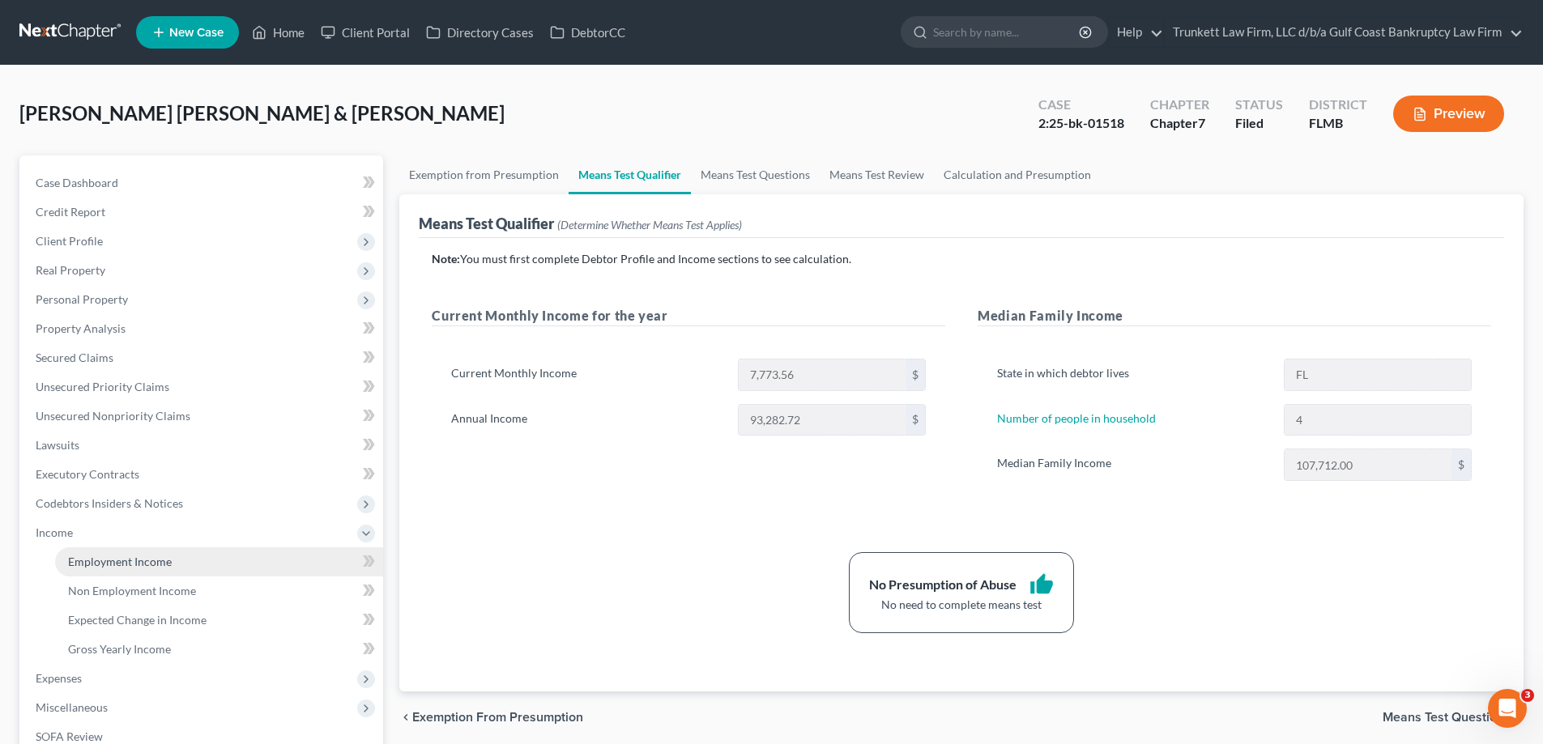
click at [151, 570] on link "Employment Income" at bounding box center [219, 562] width 328 height 29
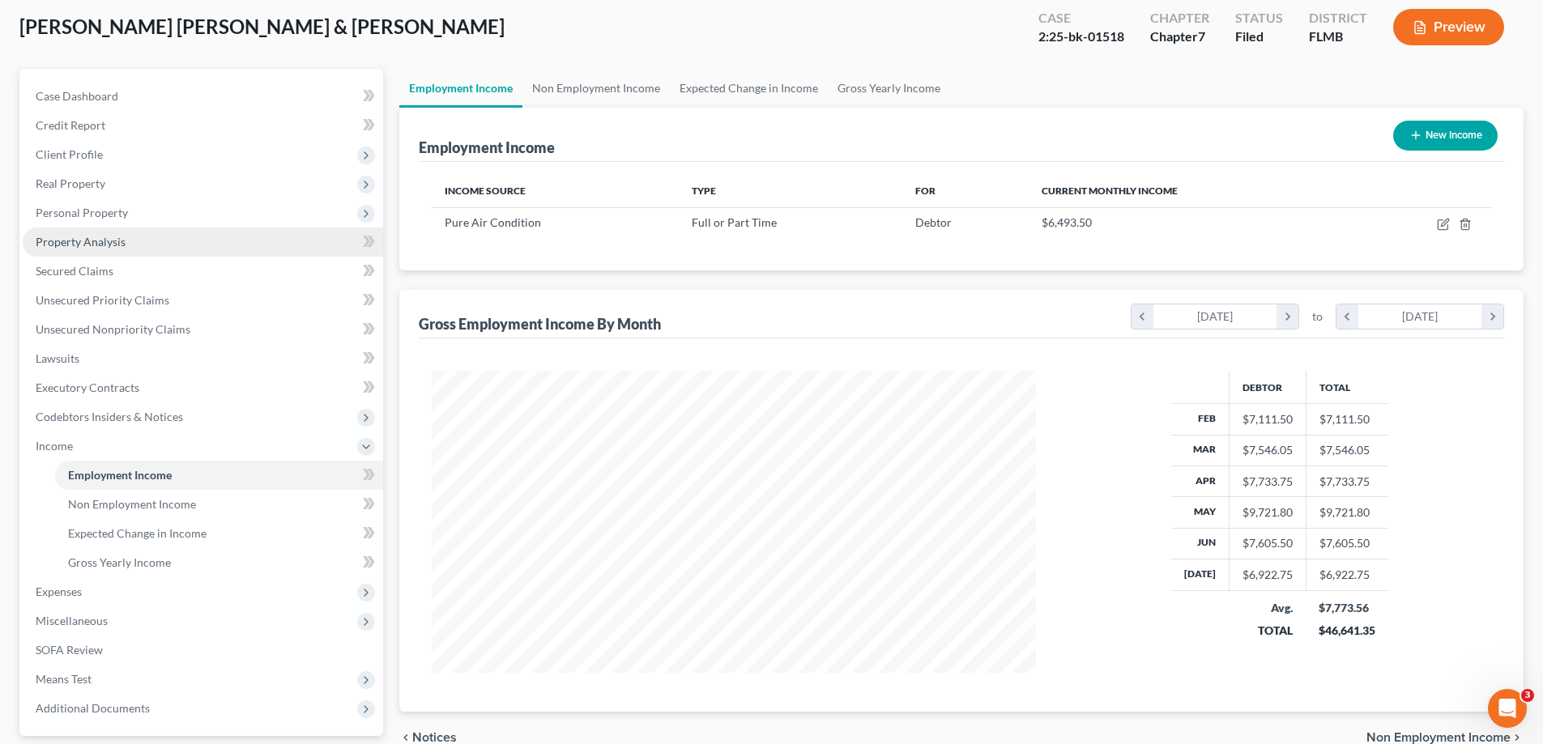
scroll to position [233, 0]
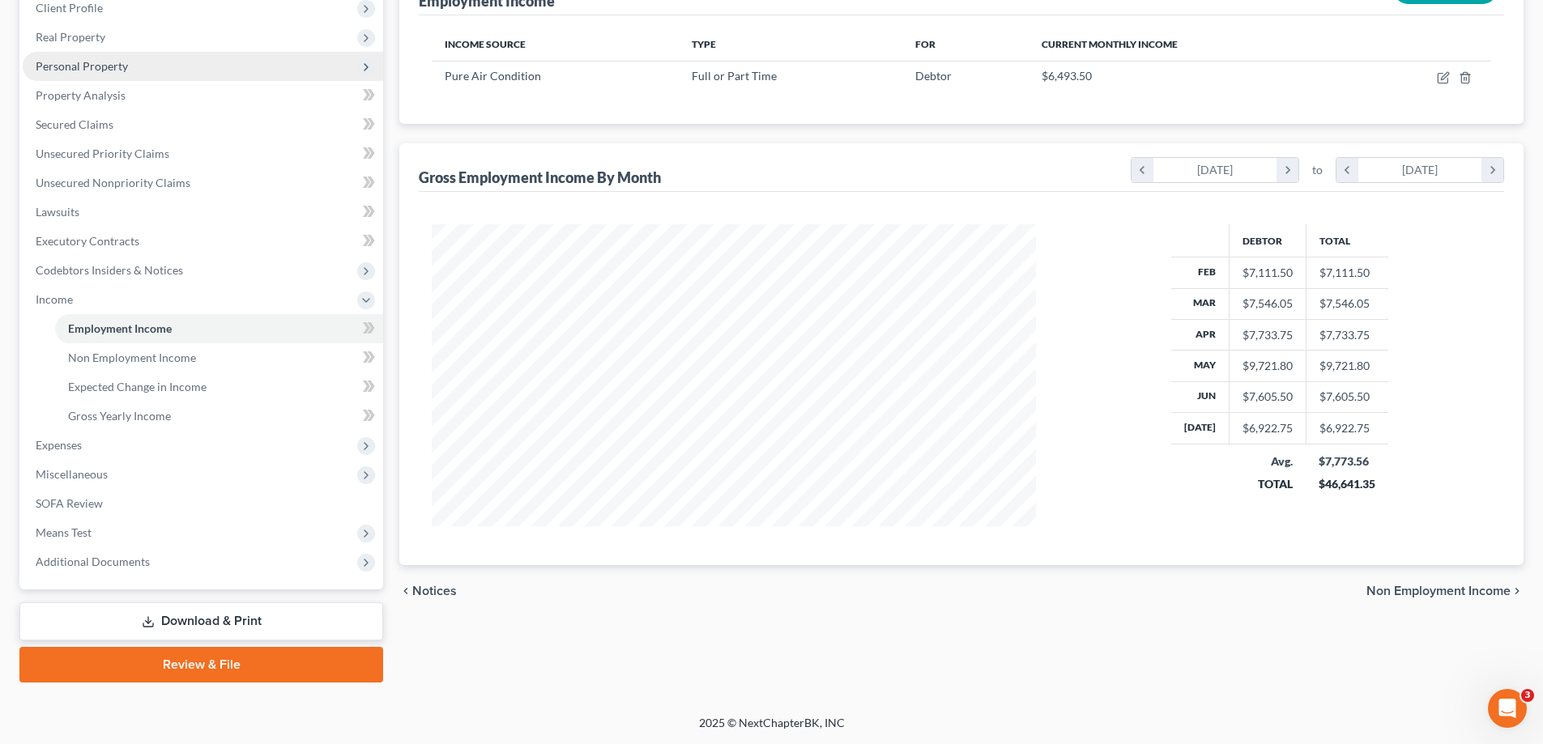
click at [97, 69] on span "Personal Property" at bounding box center [82, 66] width 92 height 14
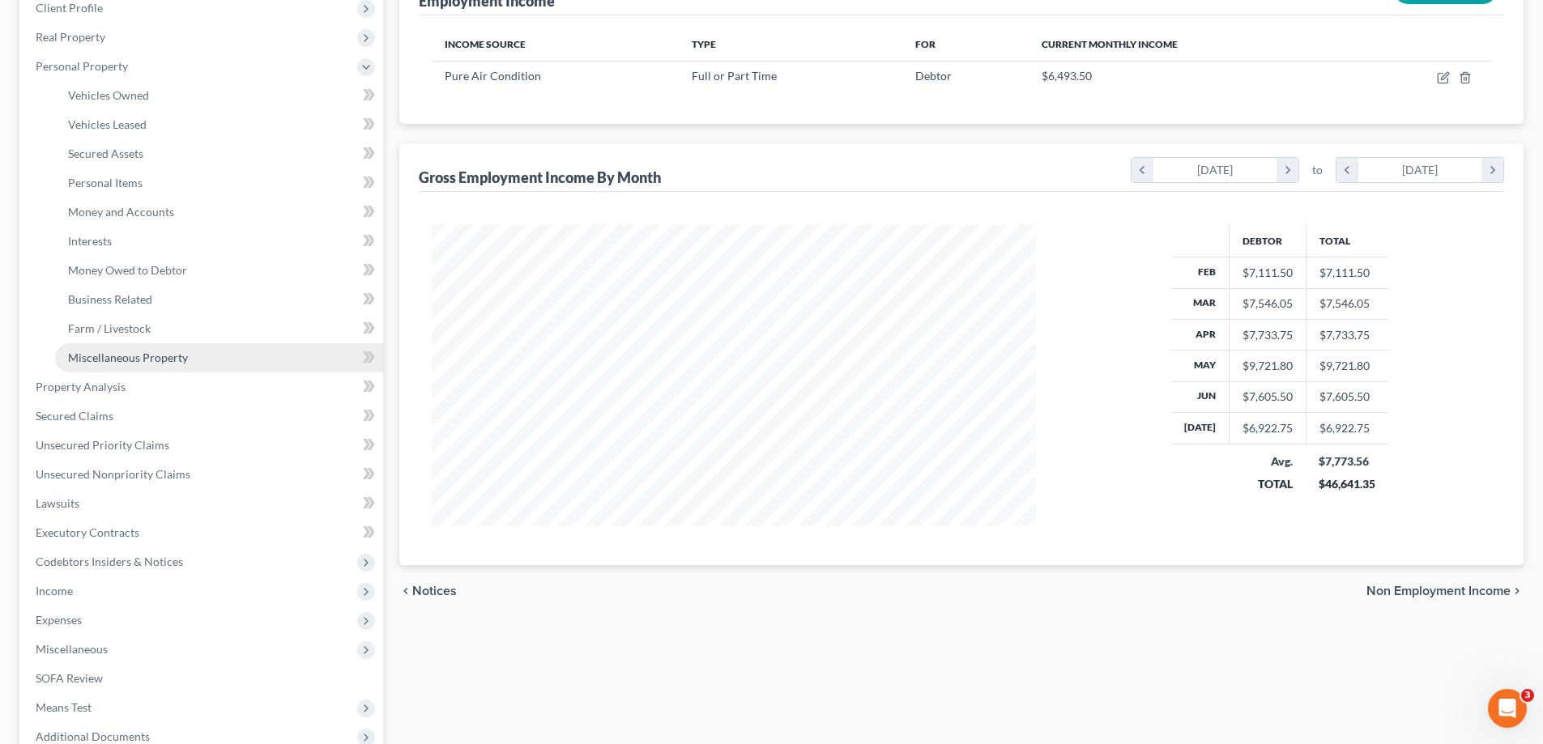
click at [152, 363] on span "Miscellaneous Property" at bounding box center [128, 358] width 120 height 14
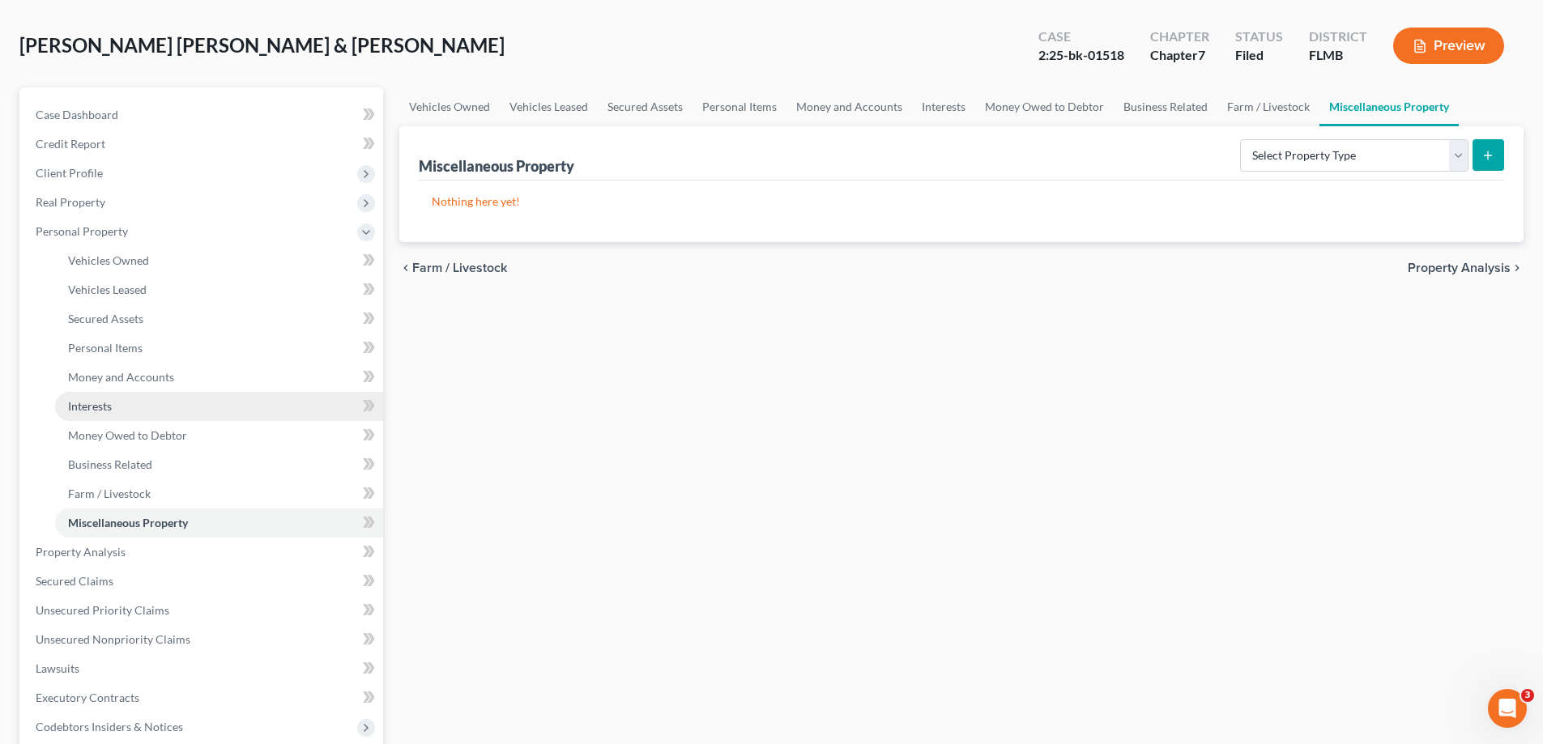
scroll to position [162, 0]
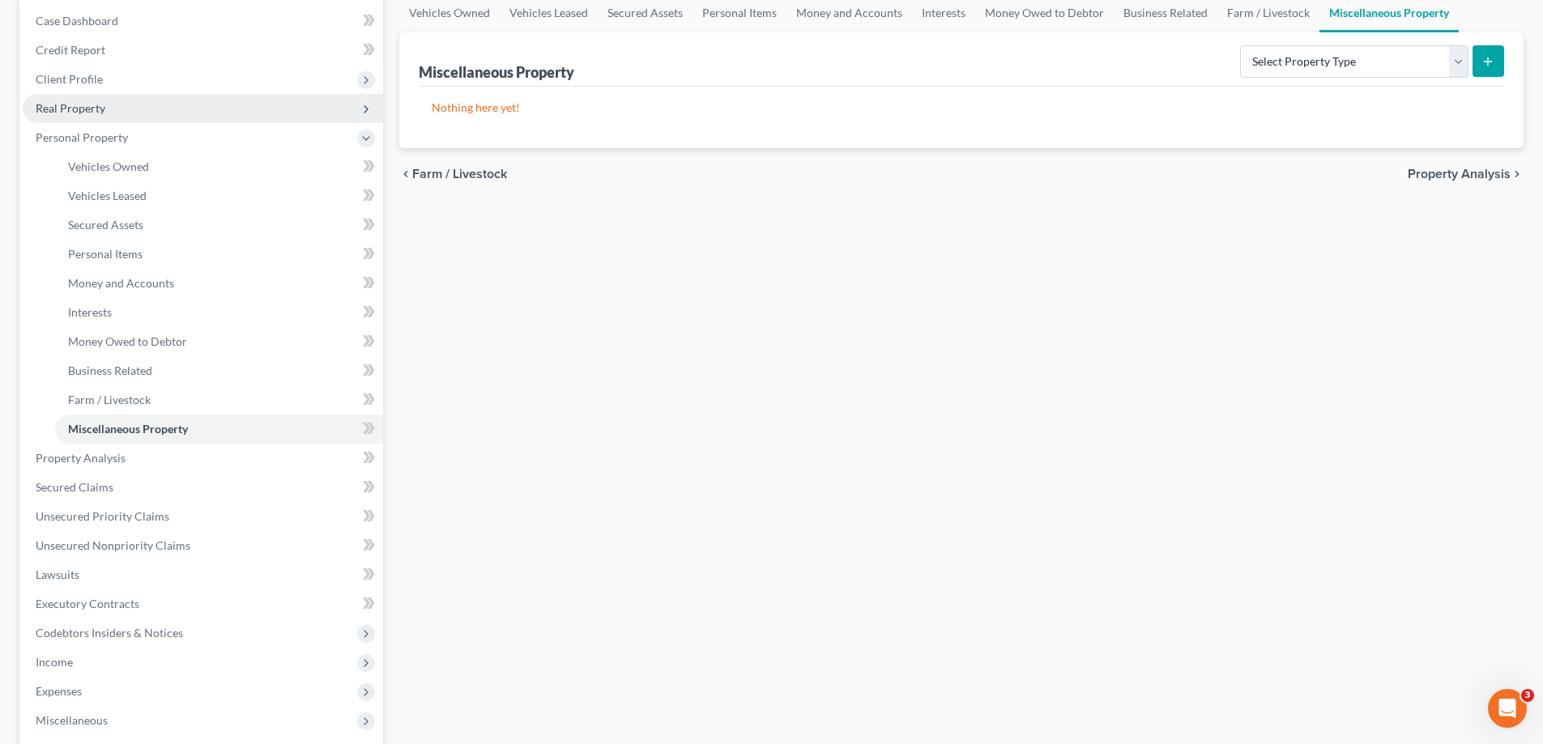
click at [72, 110] on span "Real Property" at bounding box center [71, 108] width 70 height 14
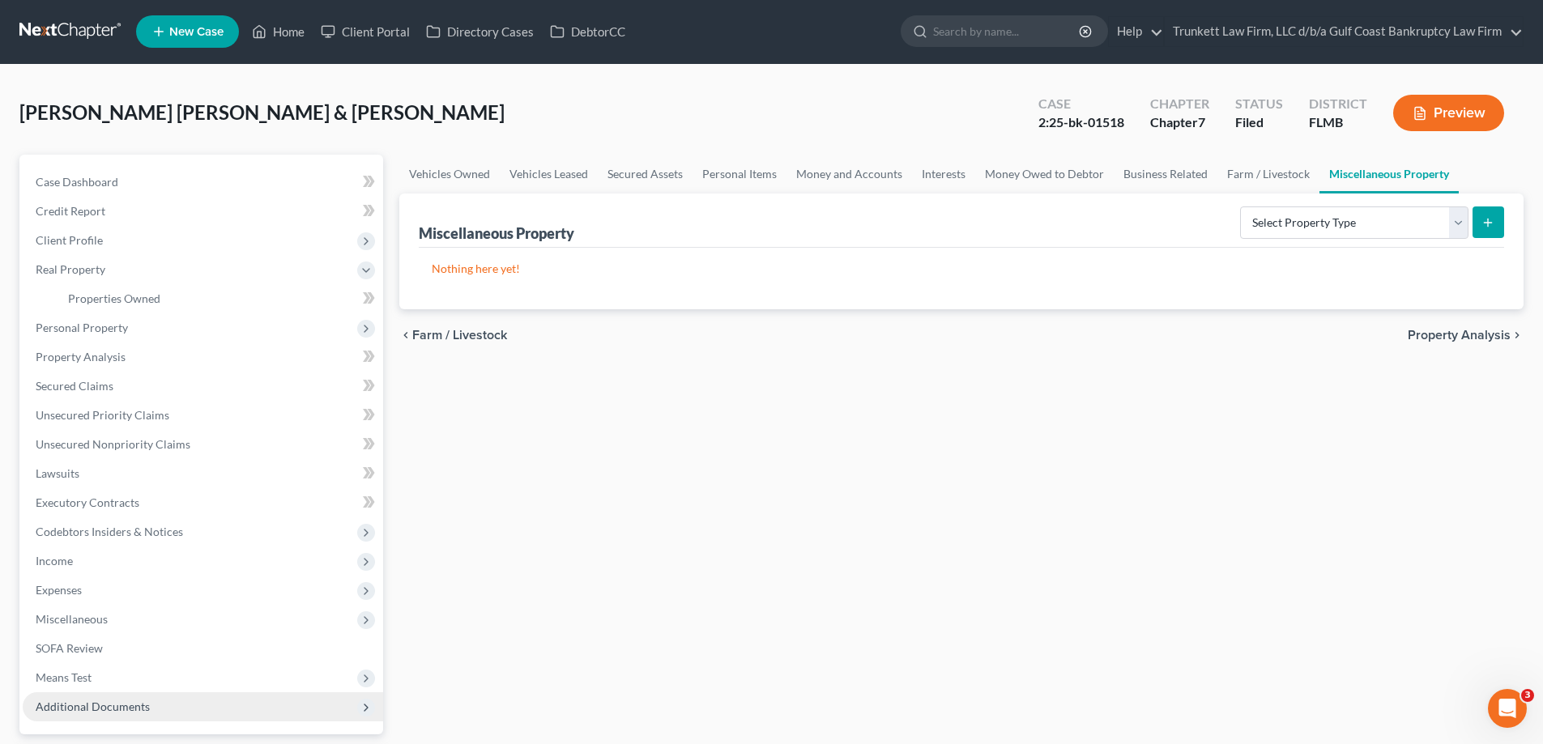
scroll to position [0, 0]
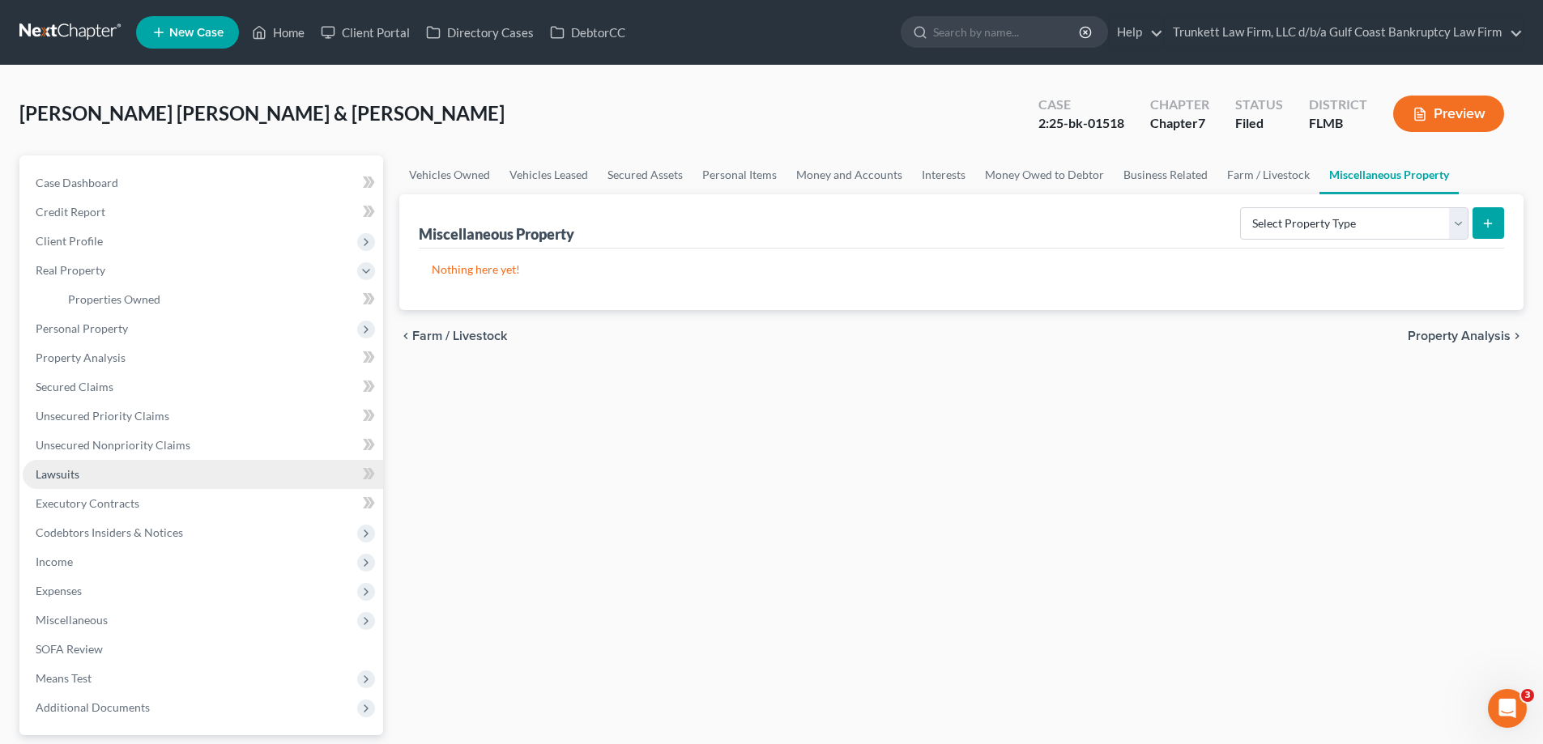
click at [58, 464] on link "Lawsuits" at bounding box center [203, 474] width 360 height 29
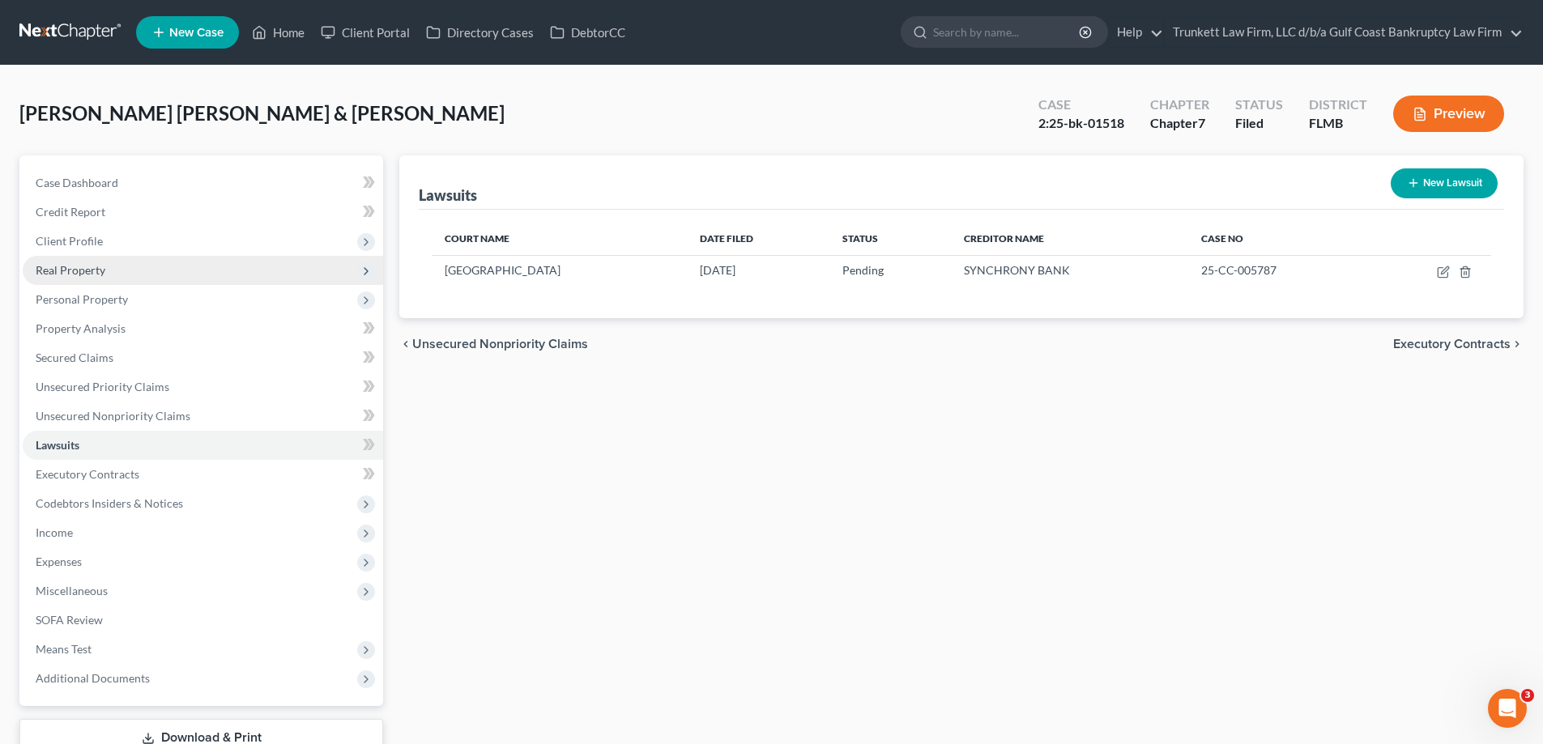
click at [92, 263] on span "Real Property" at bounding box center [71, 270] width 70 height 14
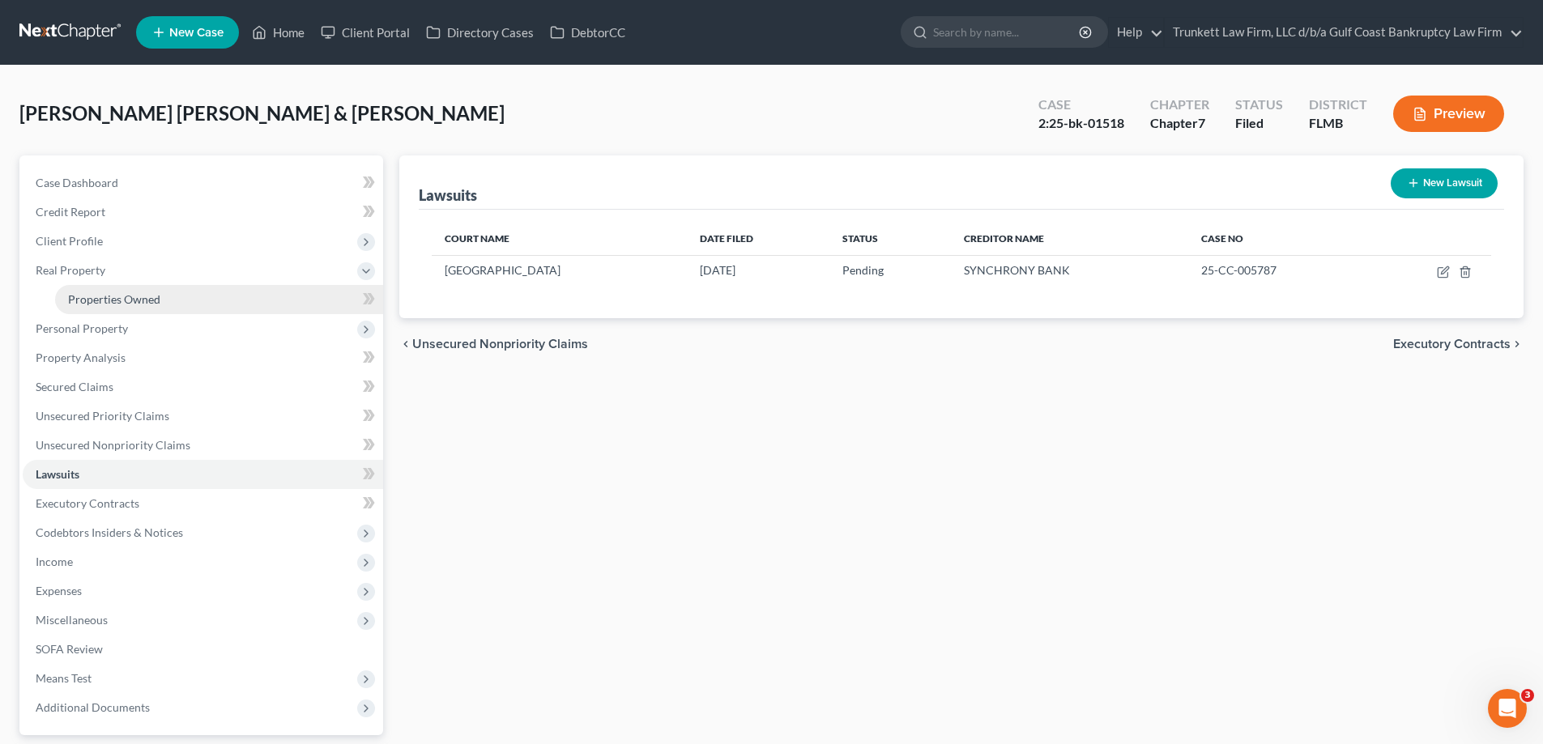
click at [123, 305] on span "Properties Owned" at bounding box center [114, 299] width 92 height 14
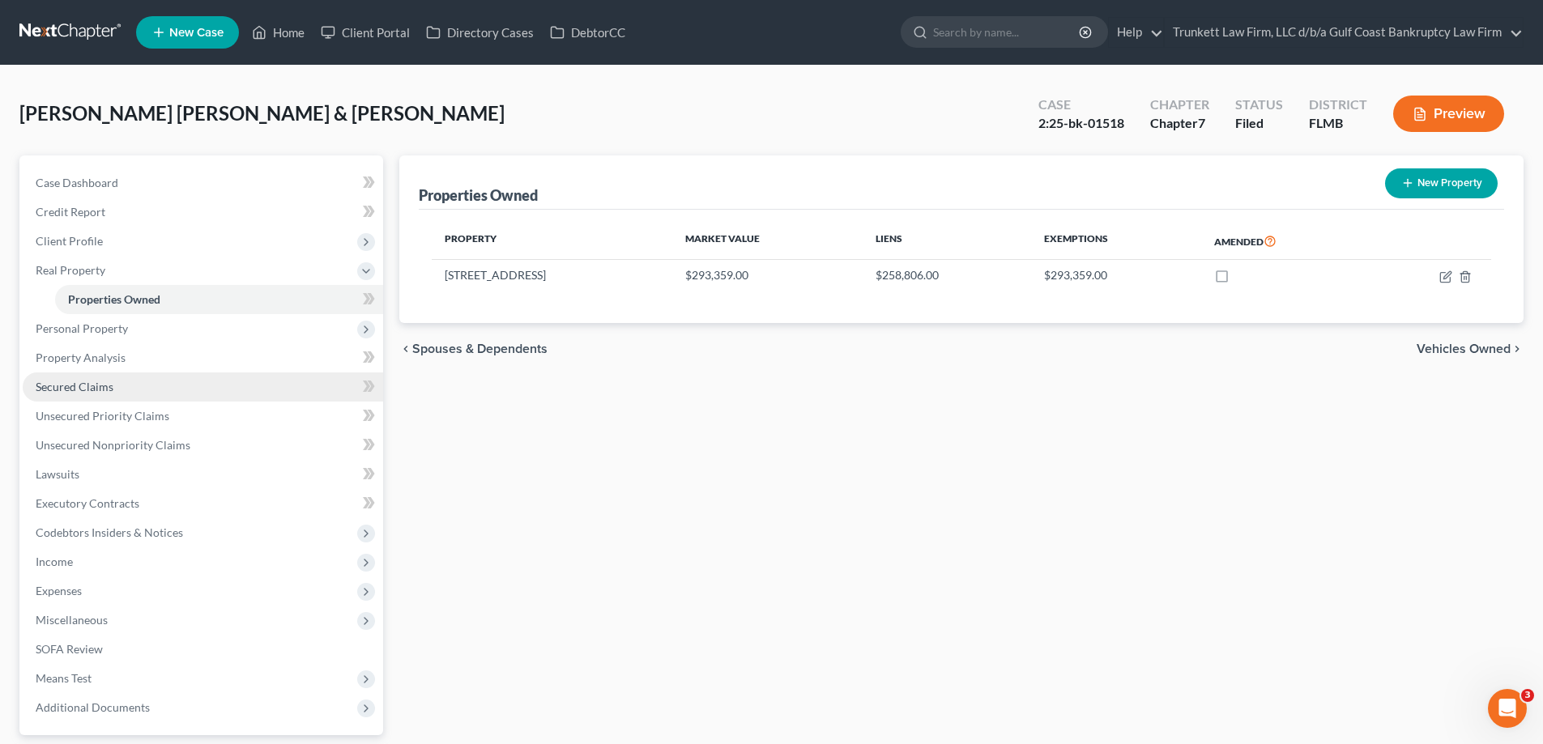
click at [98, 386] on span "Secured Claims" at bounding box center [75, 387] width 78 height 14
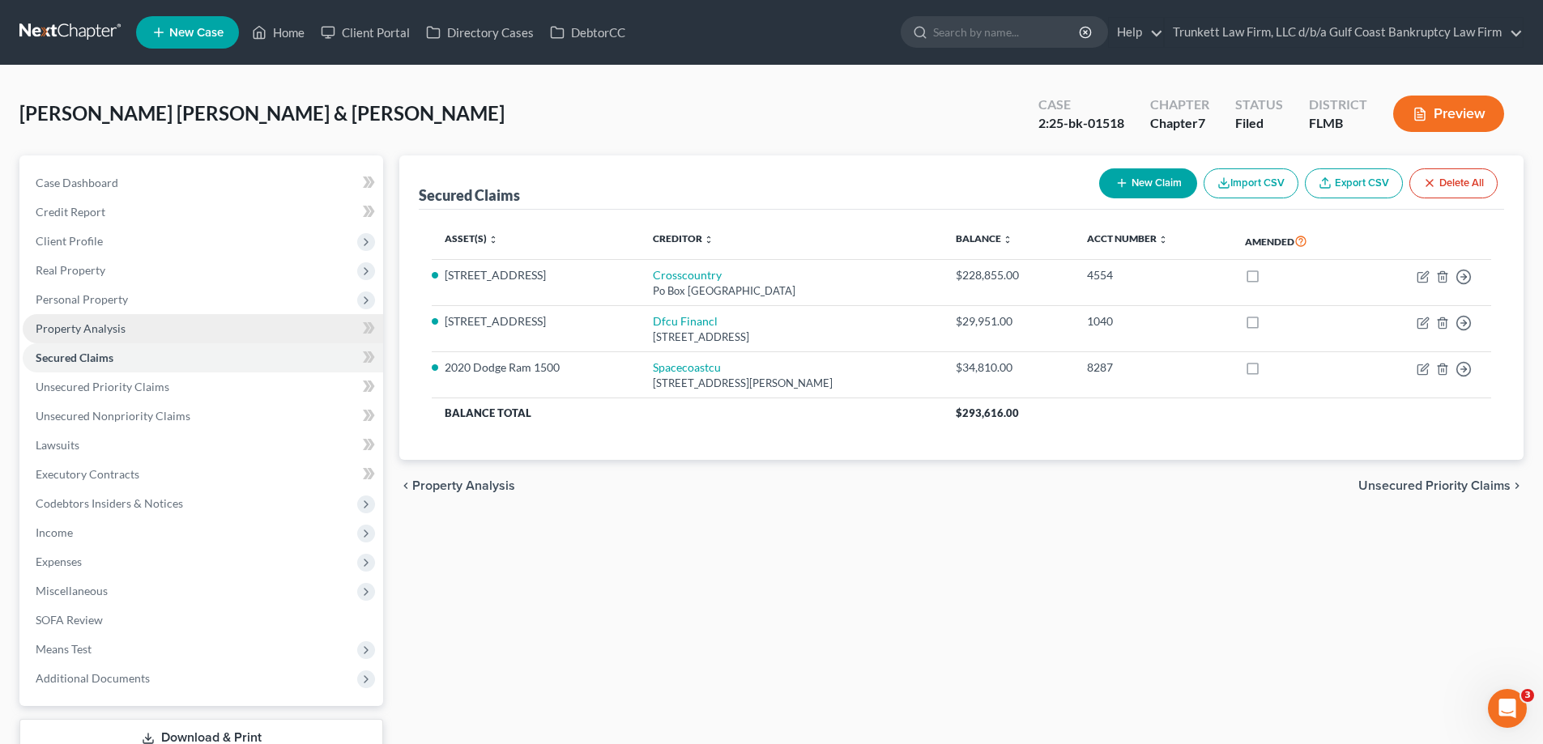
click at [107, 331] on span "Property Analysis" at bounding box center [81, 329] width 90 height 14
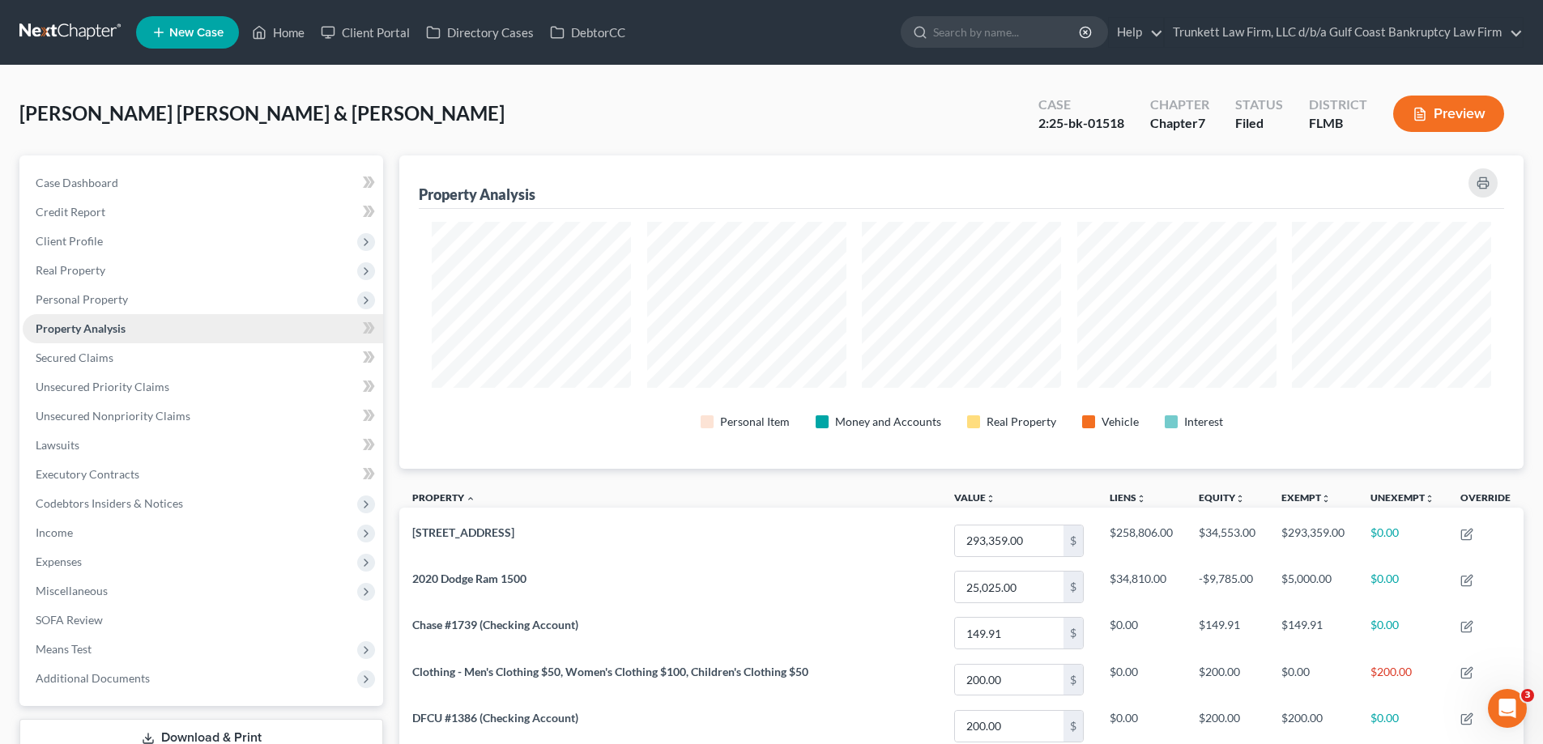
scroll to position [314, 1124]
click at [110, 296] on span "Personal Property" at bounding box center [82, 299] width 92 height 14
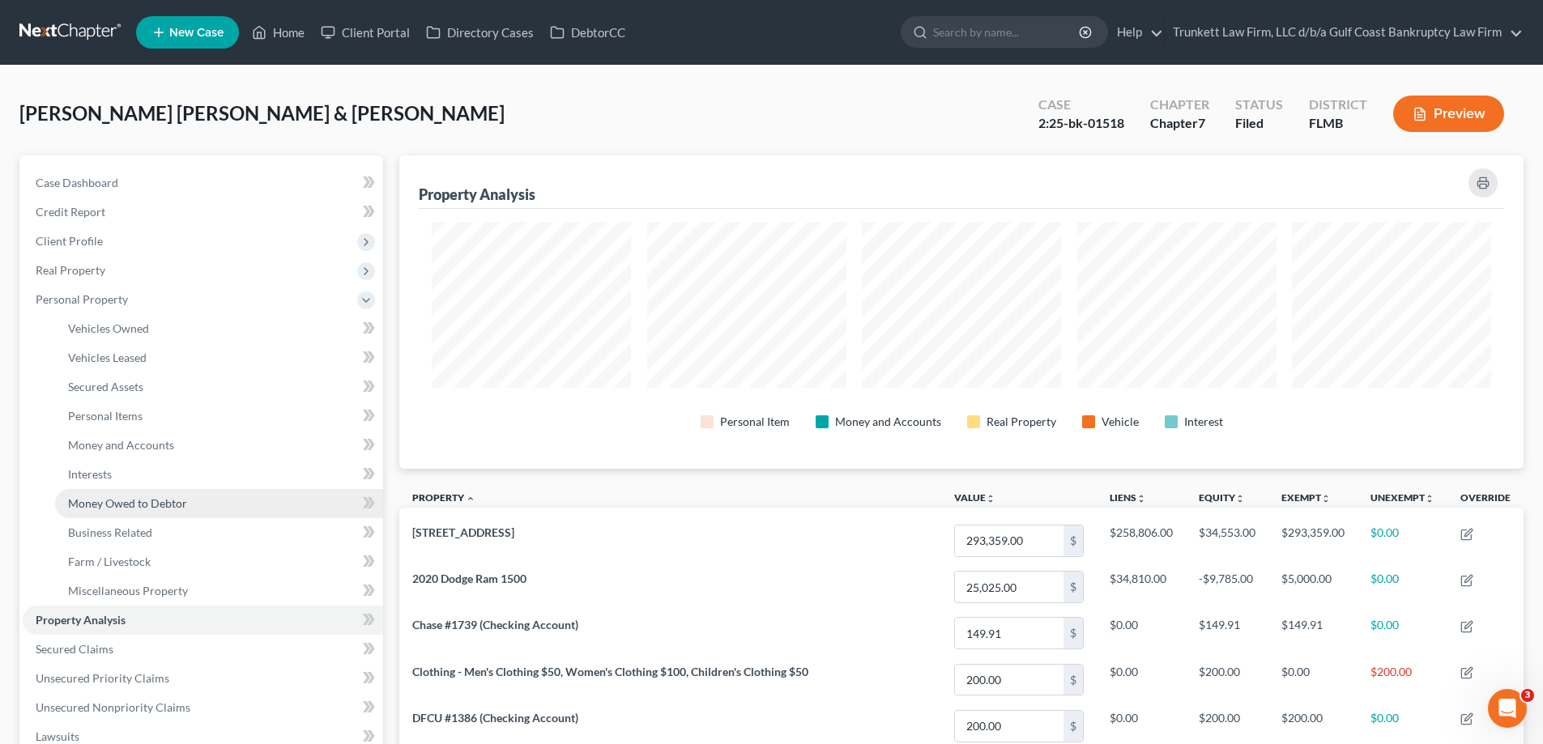
click at [156, 510] on link "Money Owed to Debtor" at bounding box center [219, 503] width 328 height 29
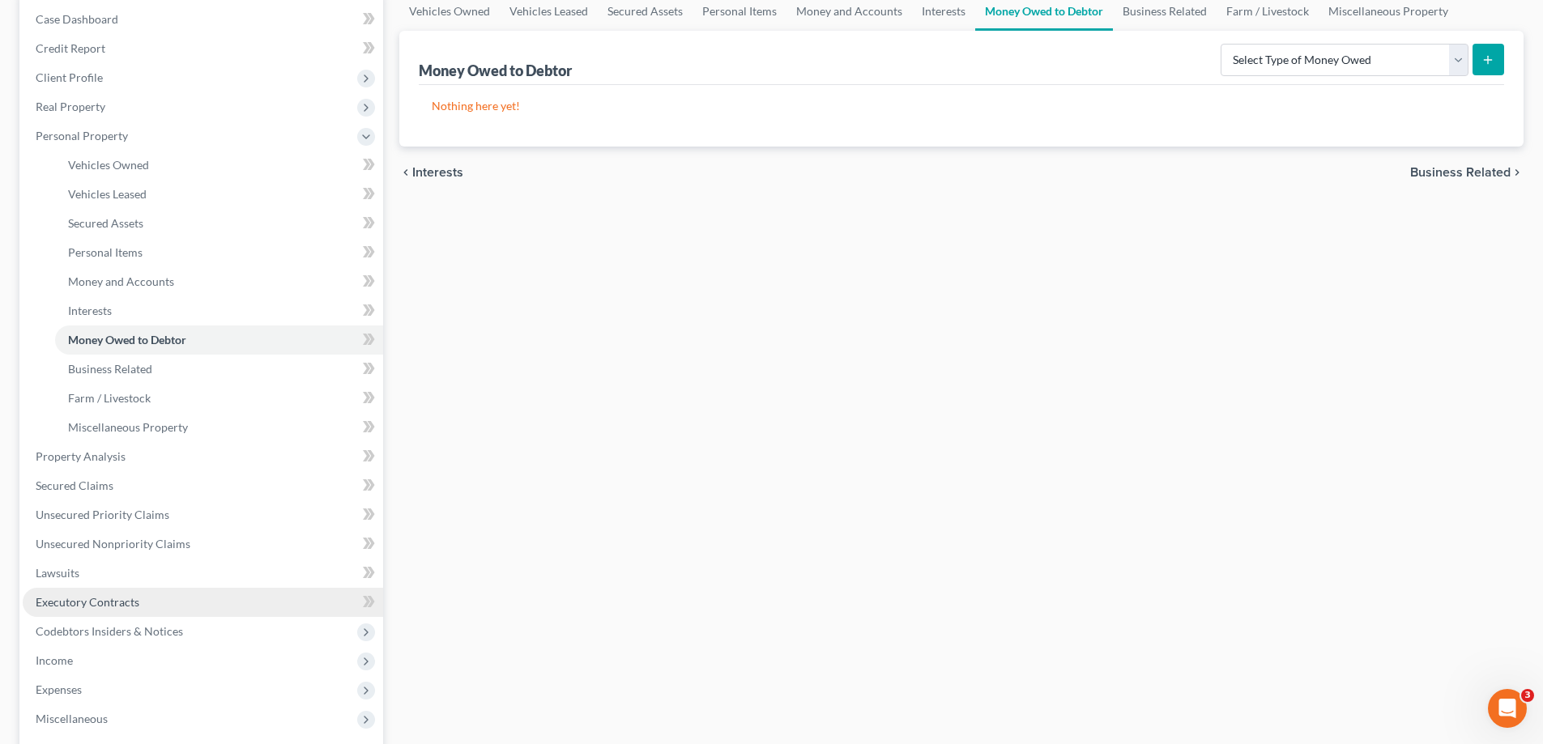
scroll to position [162, 0]
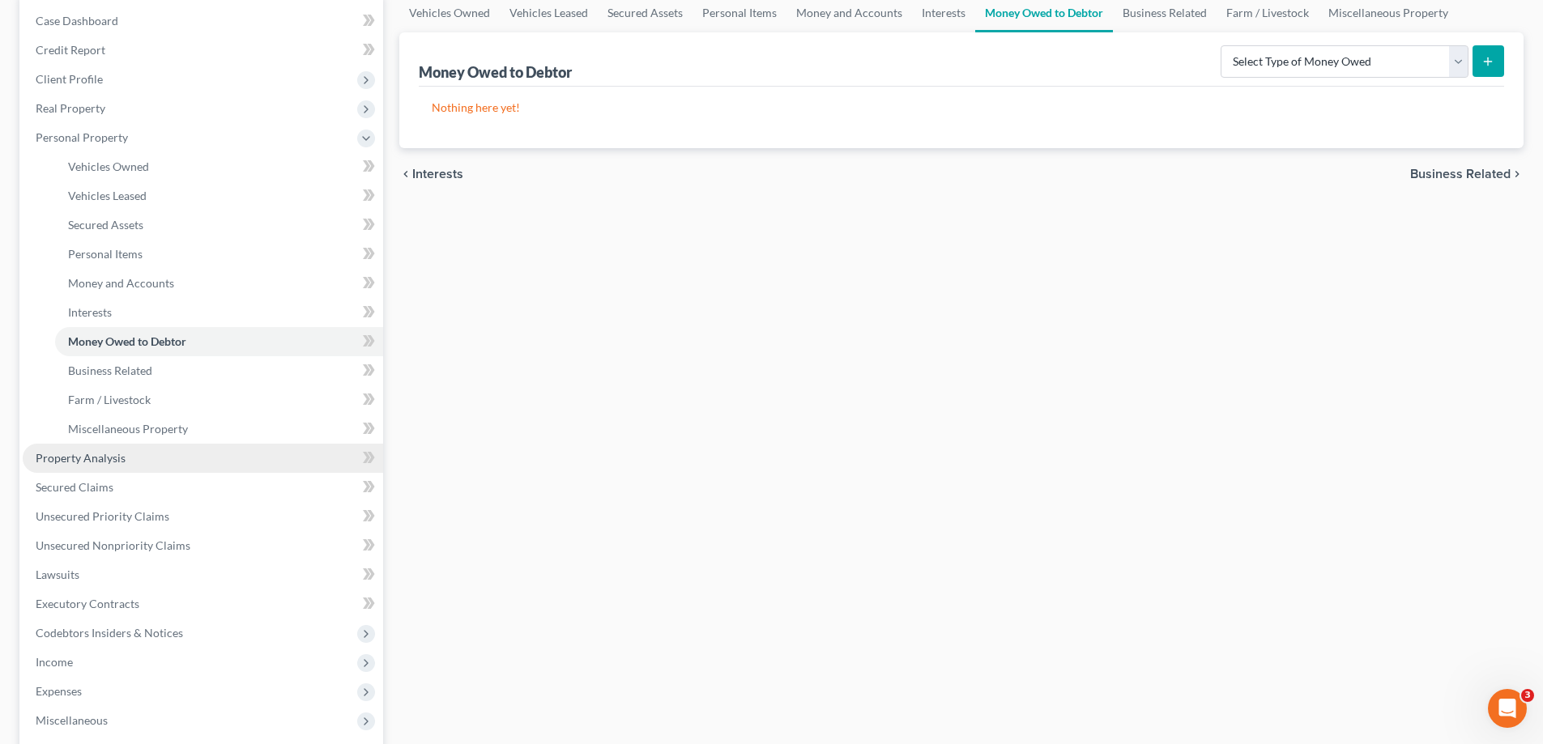
click at [99, 459] on span "Property Analysis" at bounding box center [81, 458] width 90 height 14
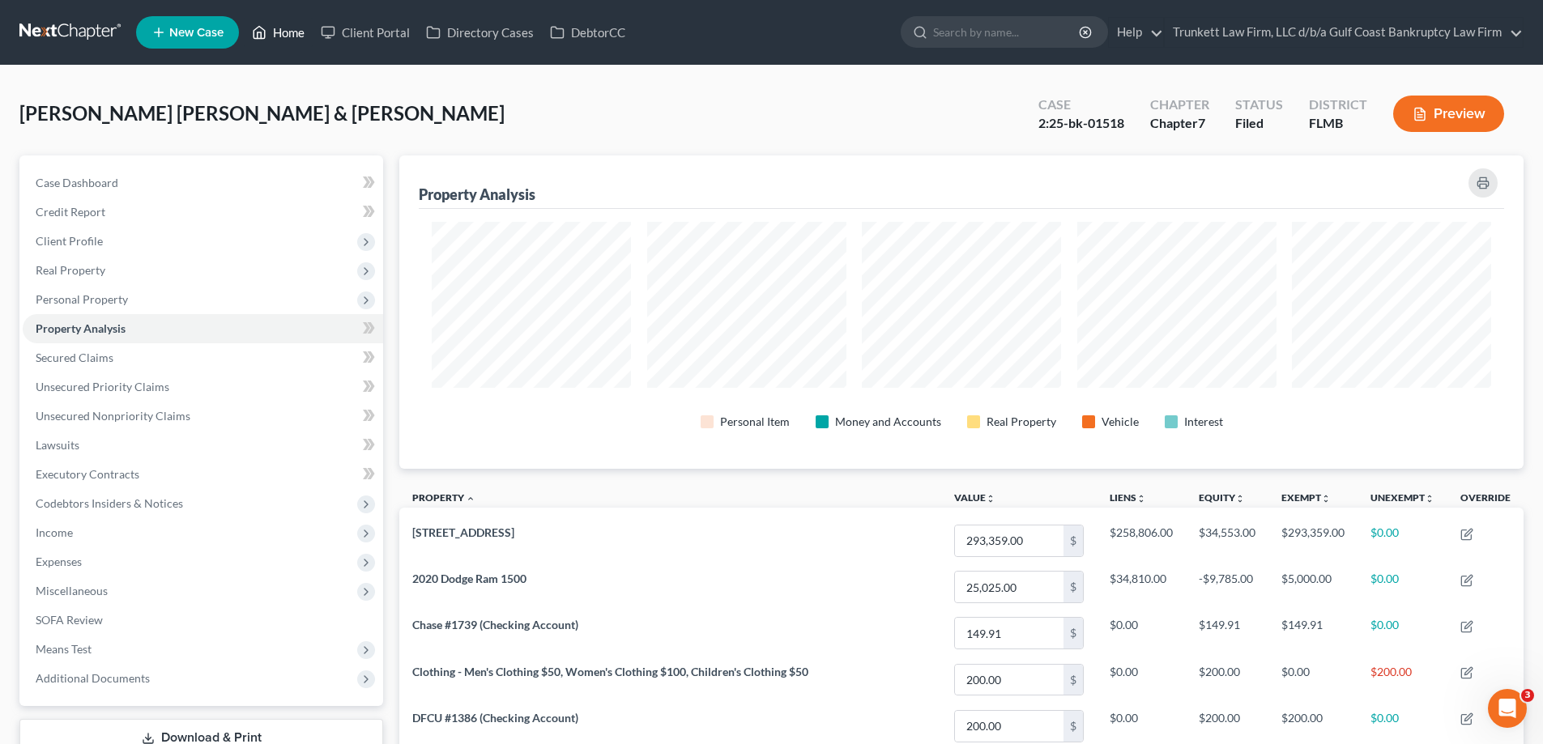
click at [280, 25] on link "Home" at bounding box center [278, 32] width 69 height 29
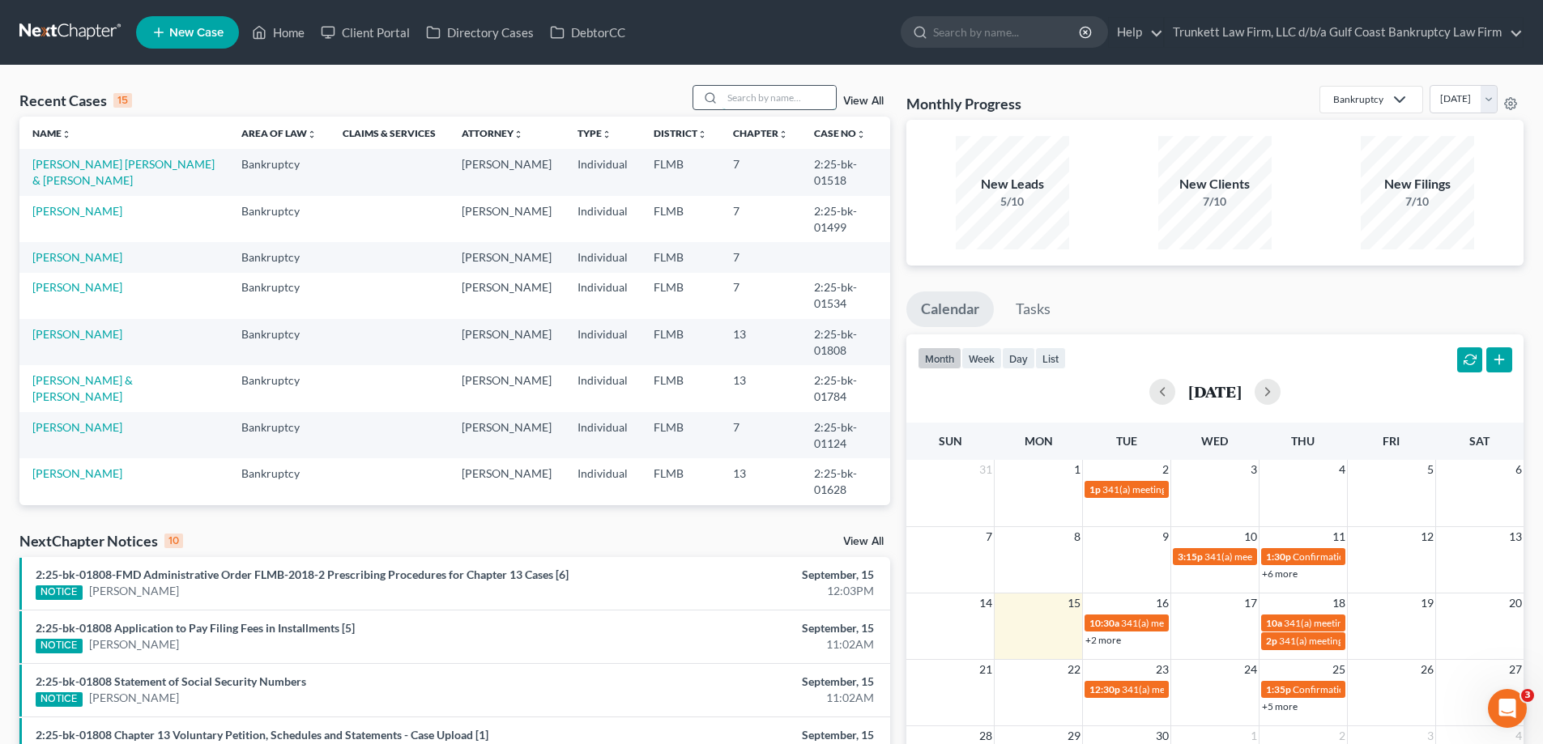
click at [753, 95] on input "search" at bounding box center [779, 97] width 113 height 23
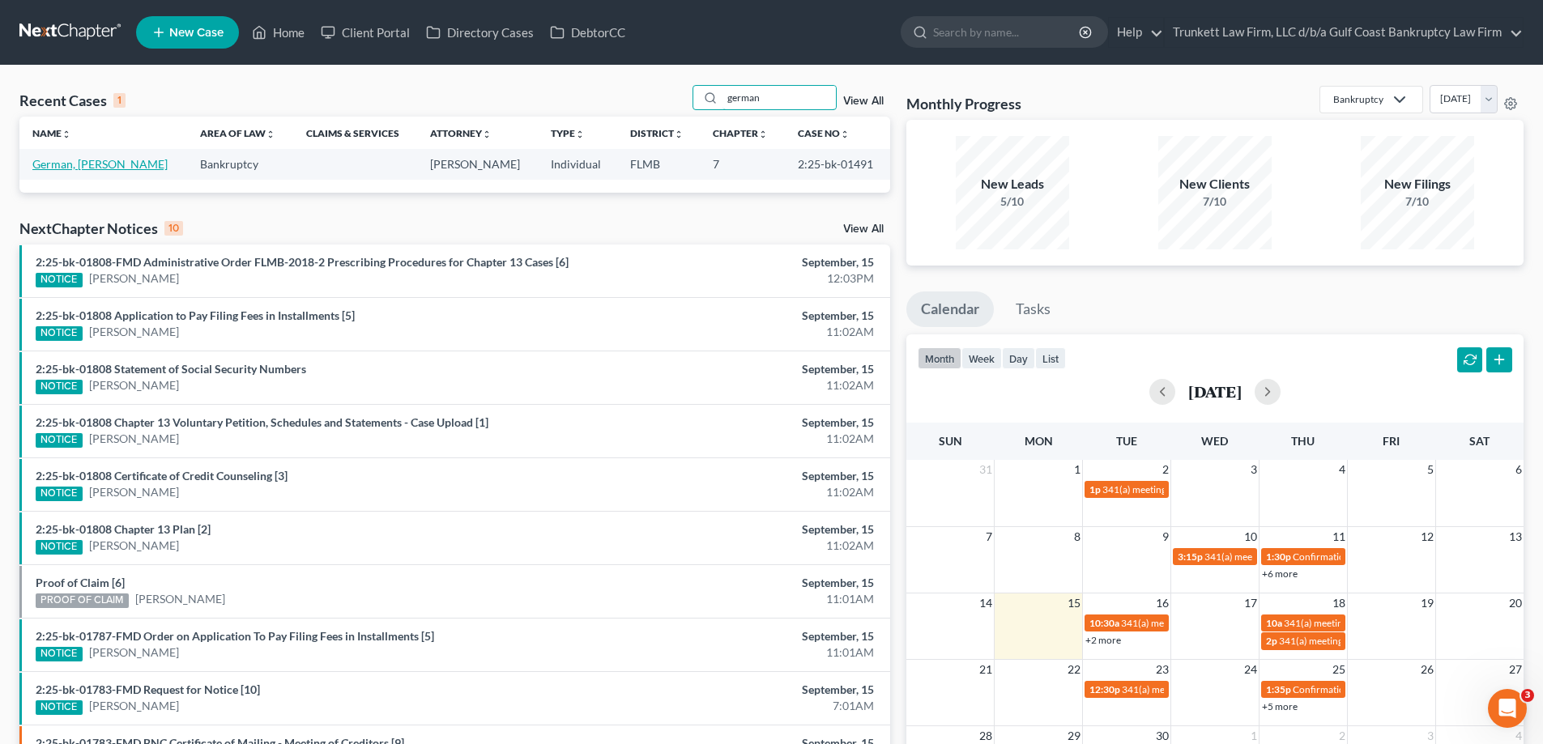
type input "german"
click at [95, 166] on link "German, Barbara" at bounding box center [99, 164] width 135 height 14
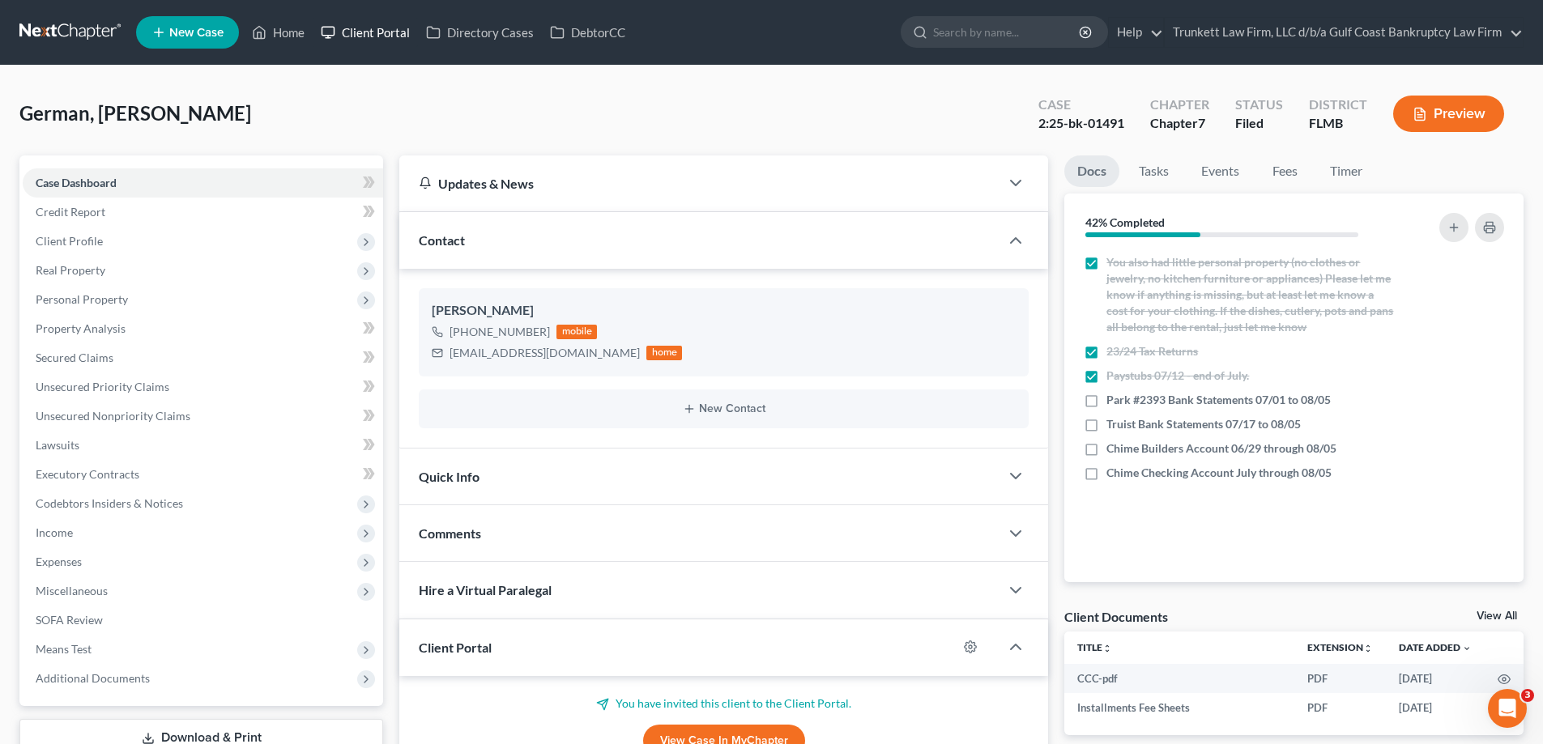
click at [314, 28] on ul "New Case Home Client Portal Directory Cases DebtorCC - No Result - See all resu…" at bounding box center [830, 32] width 1388 height 42
click at [288, 31] on link "Home" at bounding box center [278, 32] width 69 height 29
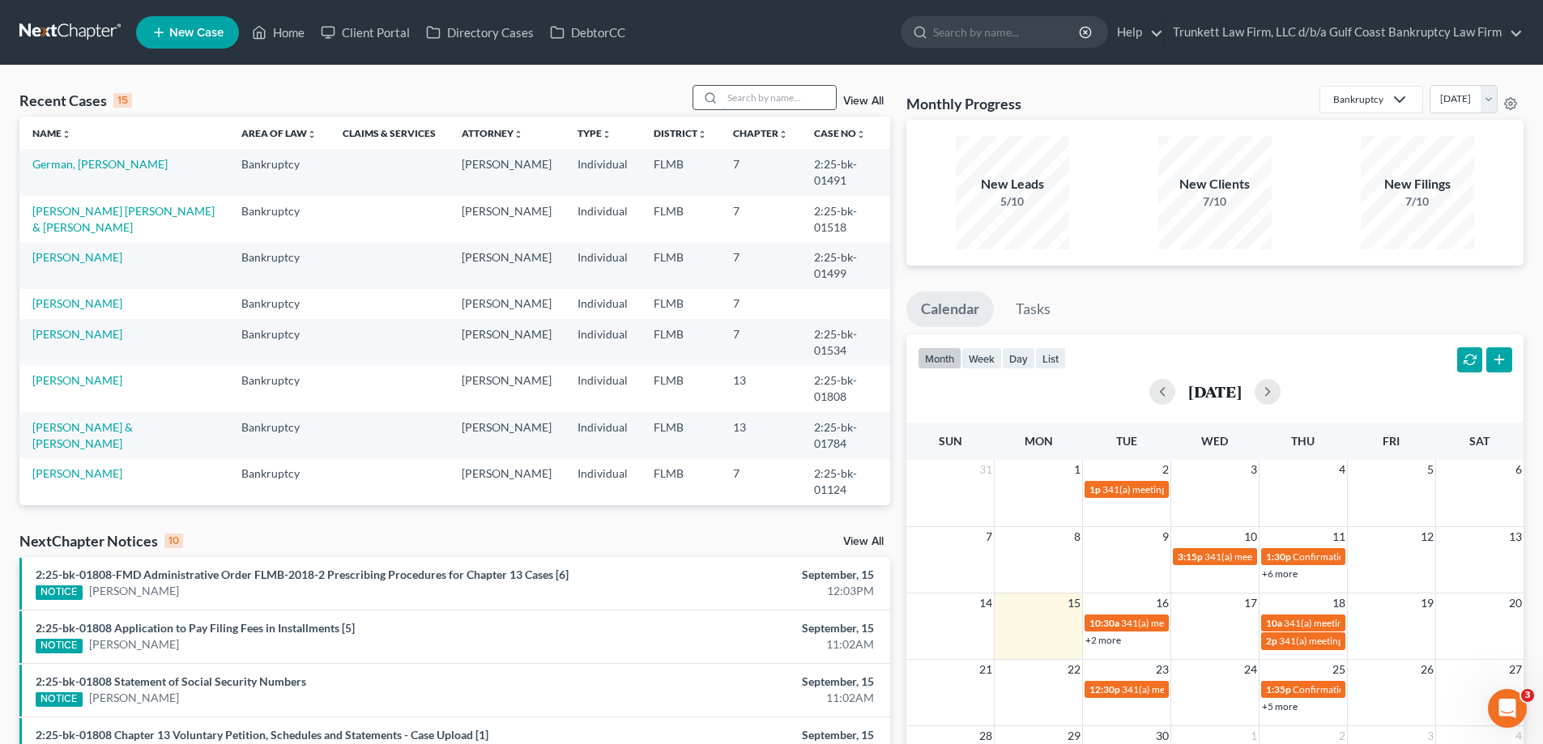
click at [770, 95] on input "search" at bounding box center [779, 97] width 113 height 23
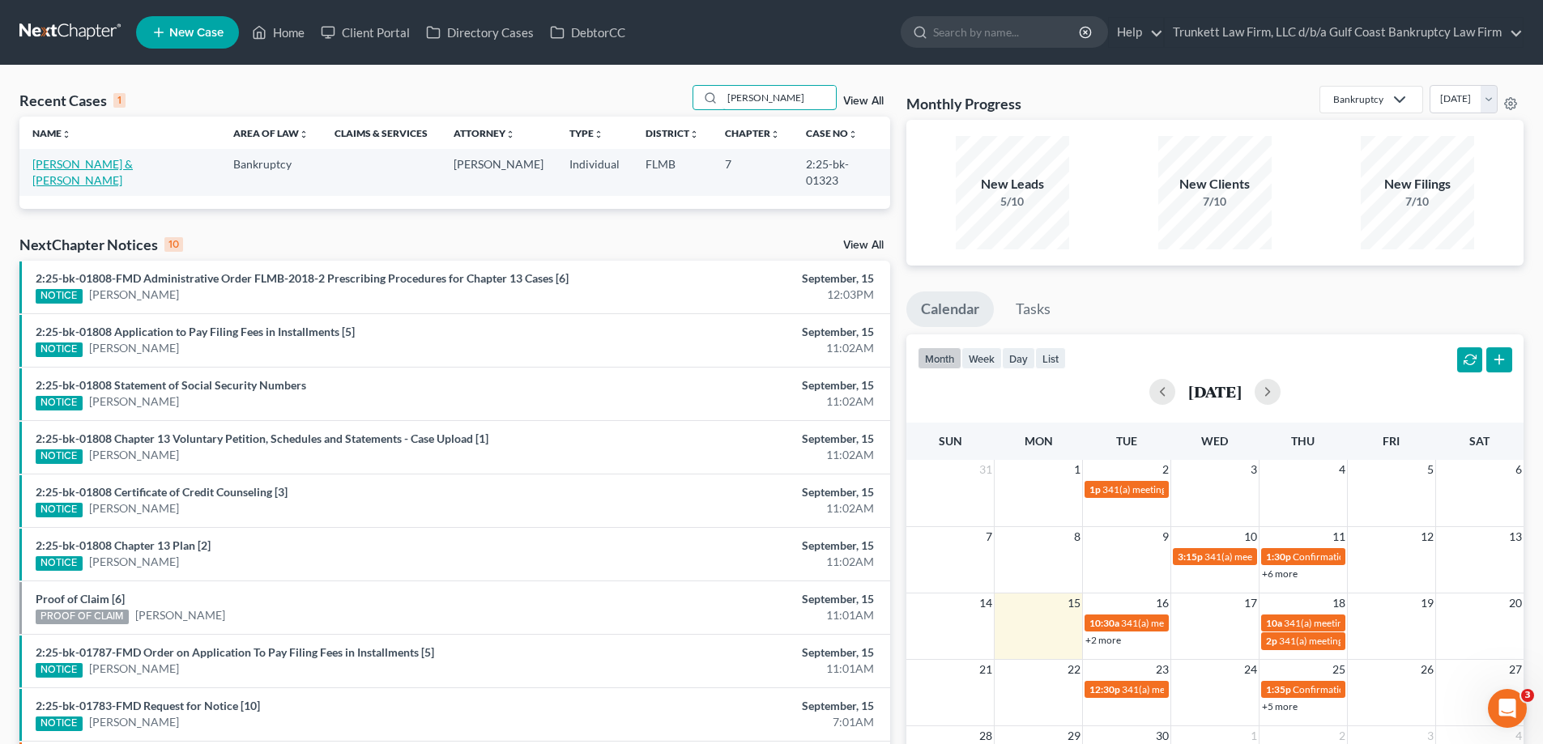
type input "hansen"
click at [93, 160] on link "Hansen, Travis & Maria" at bounding box center [82, 172] width 100 height 30
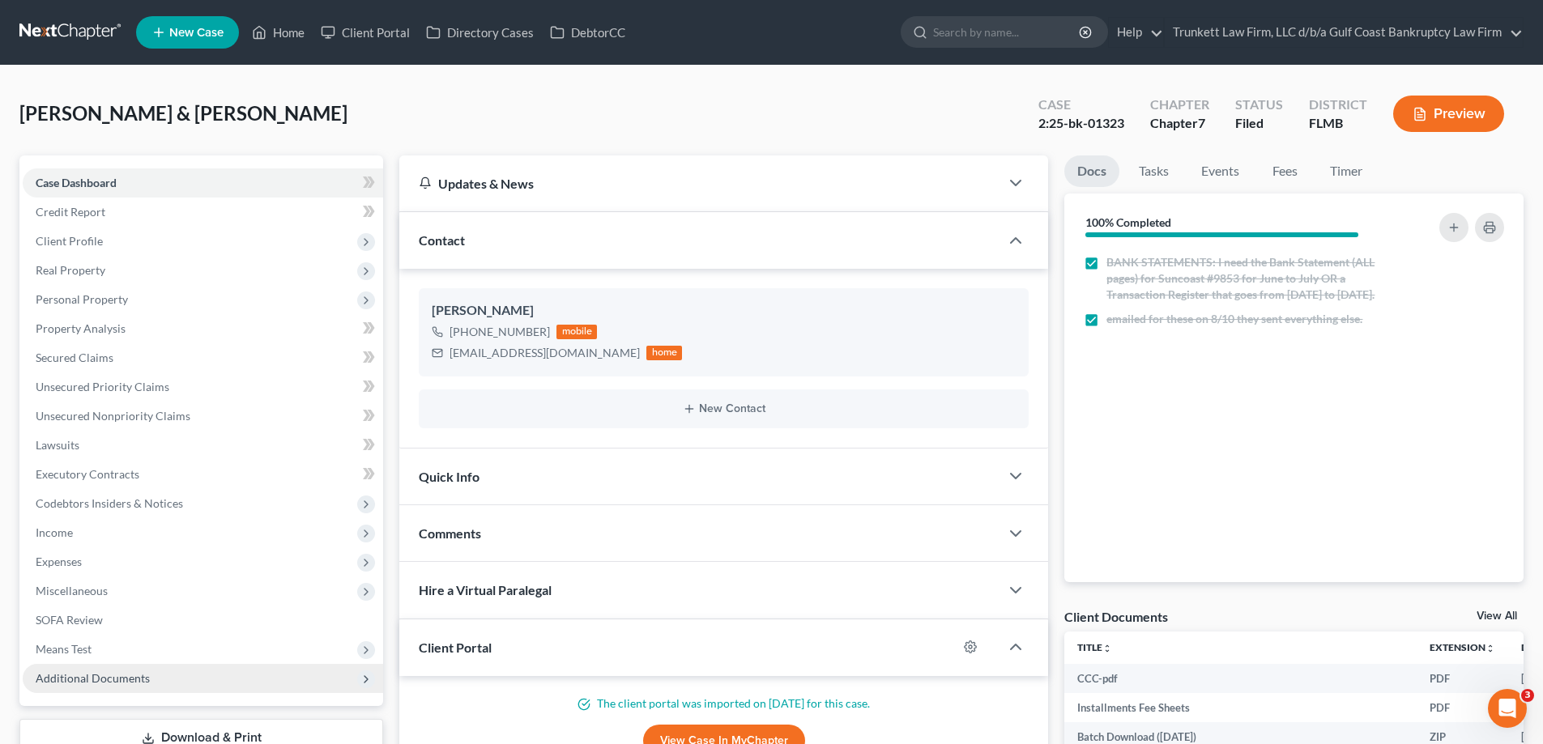
click at [102, 668] on span "Additional Documents" at bounding box center [203, 678] width 360 height 29
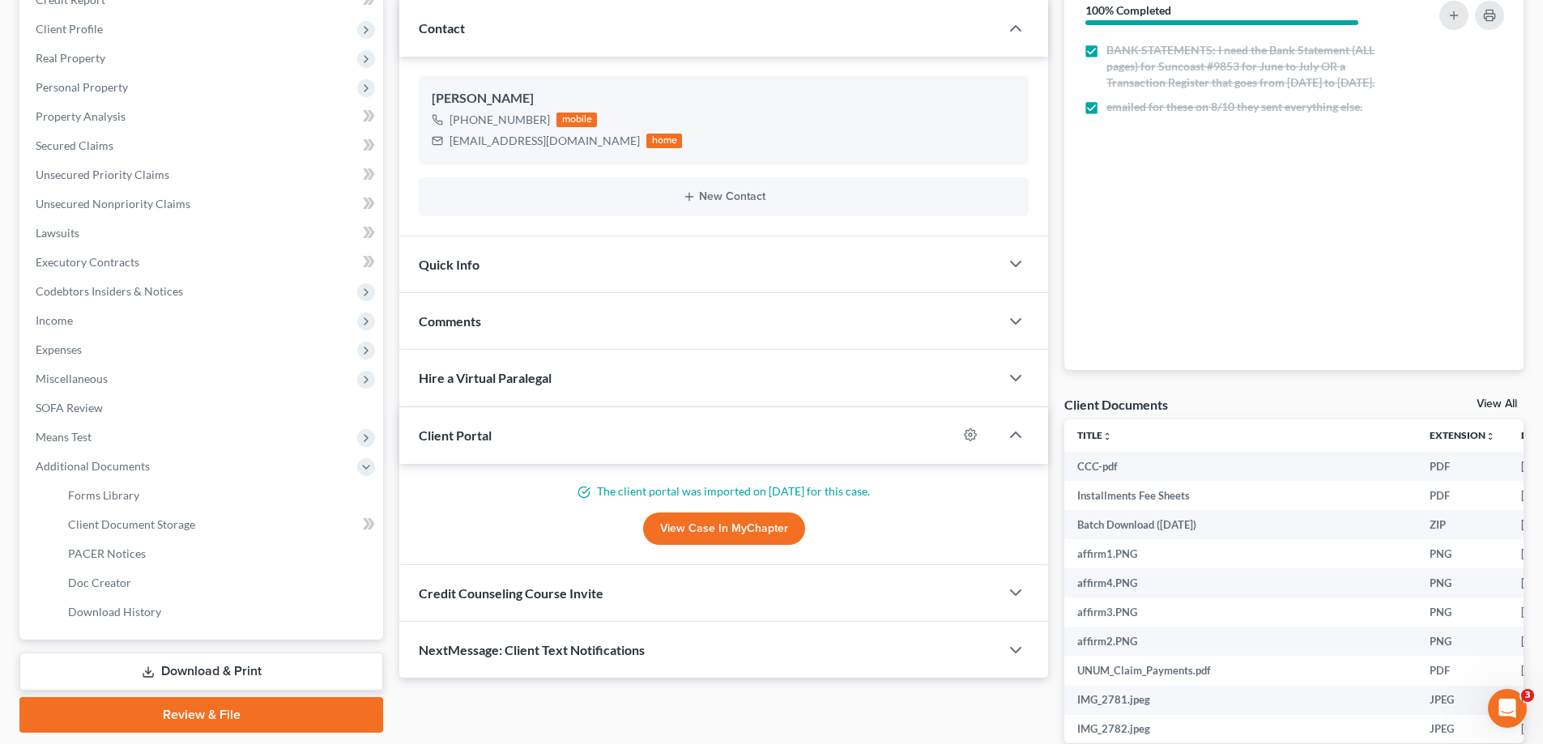
scroll to position [243, 0]
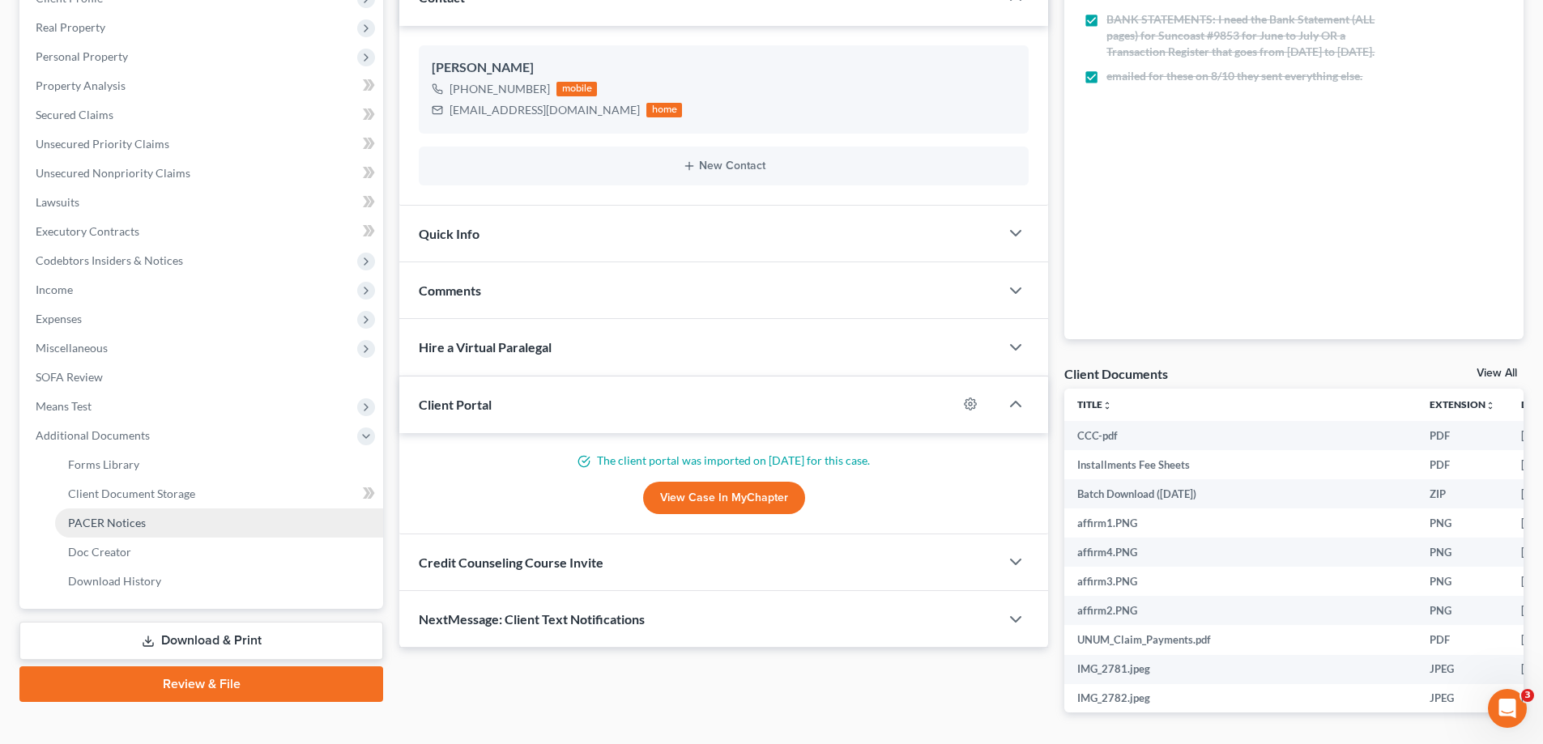
click at [129, 518] on span "PACER Notices" at bounding box center [107, 523] width 78 height 14
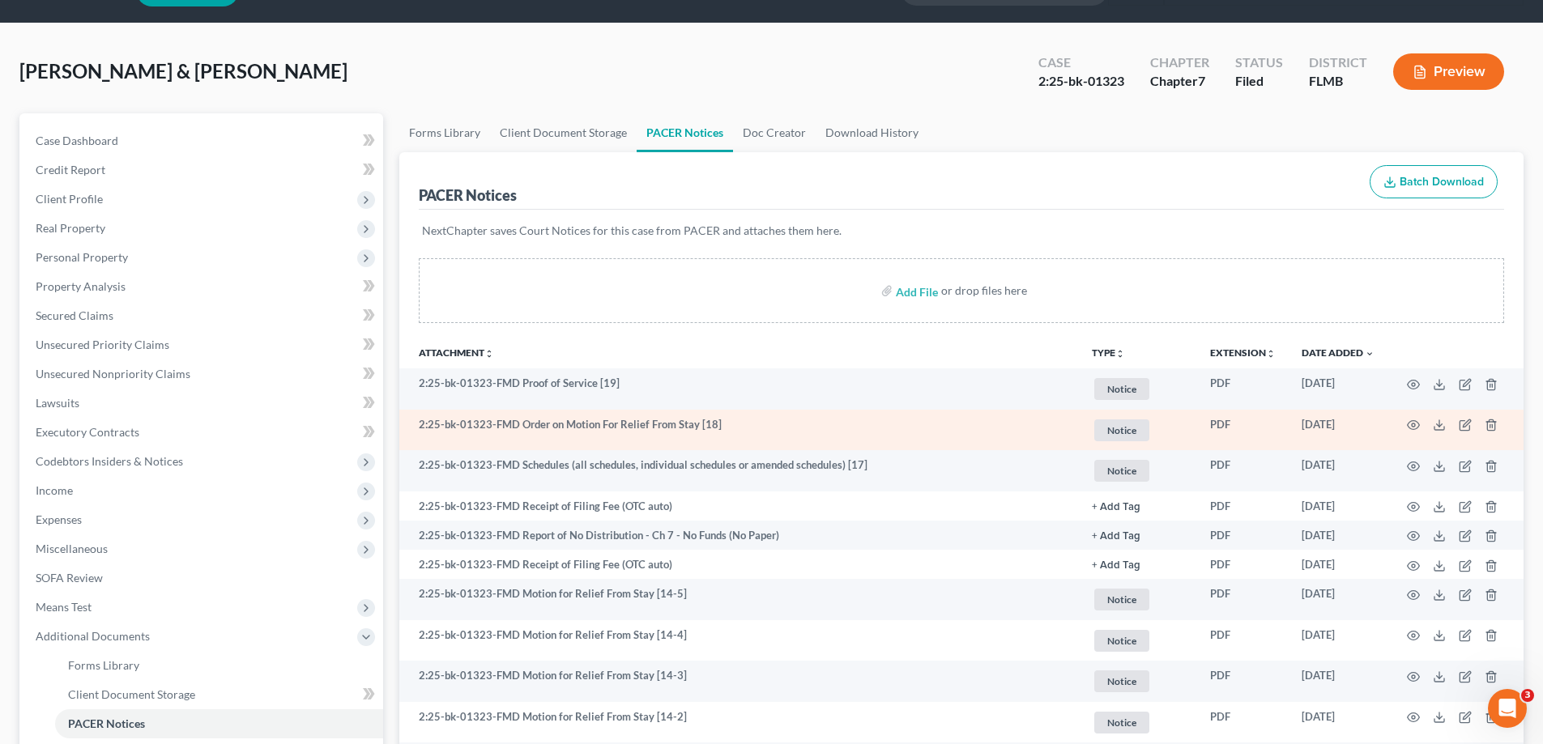
scroll to position [81, 0]
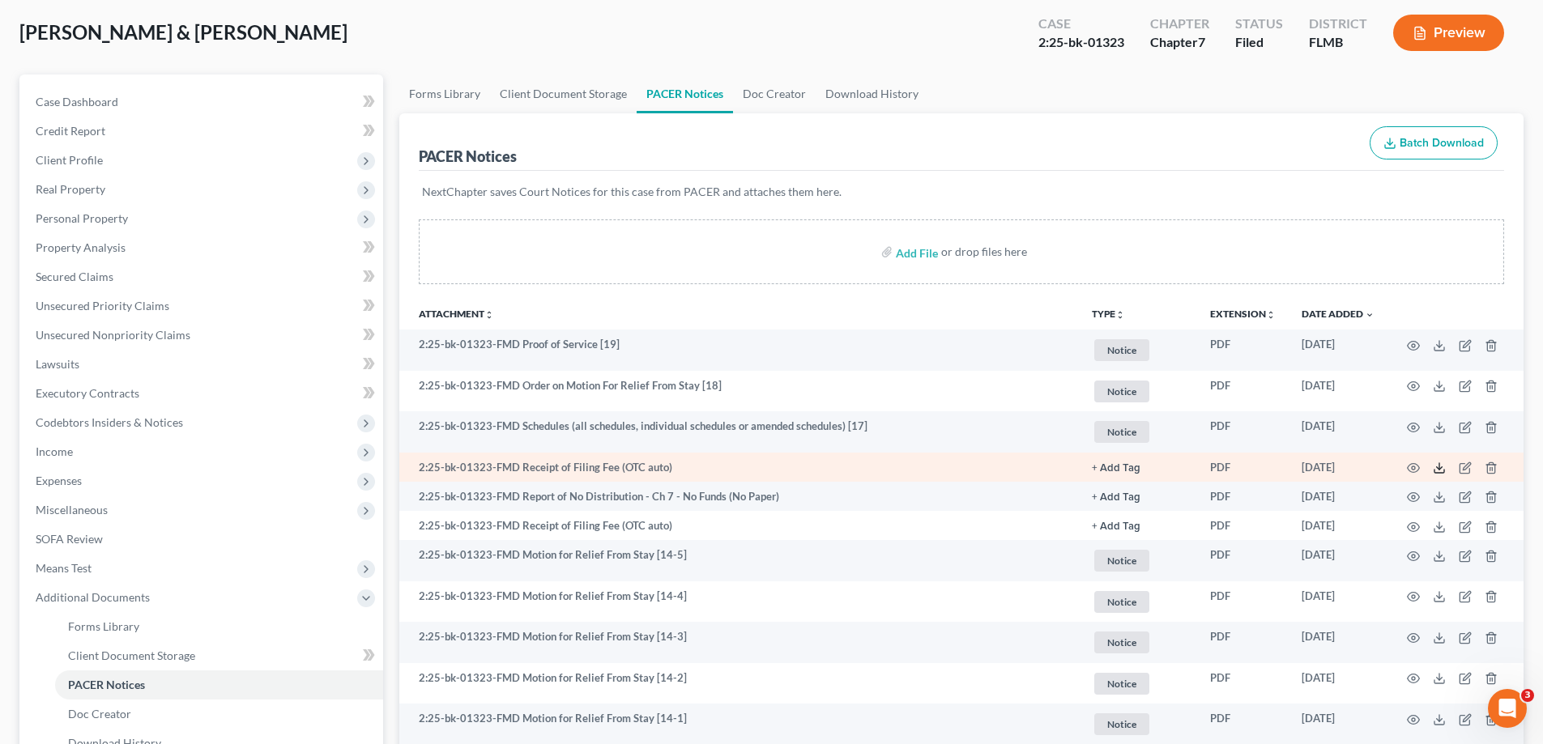
click at [1441, 470] on icon at bounding box center [1439, 468] width 13 height 13
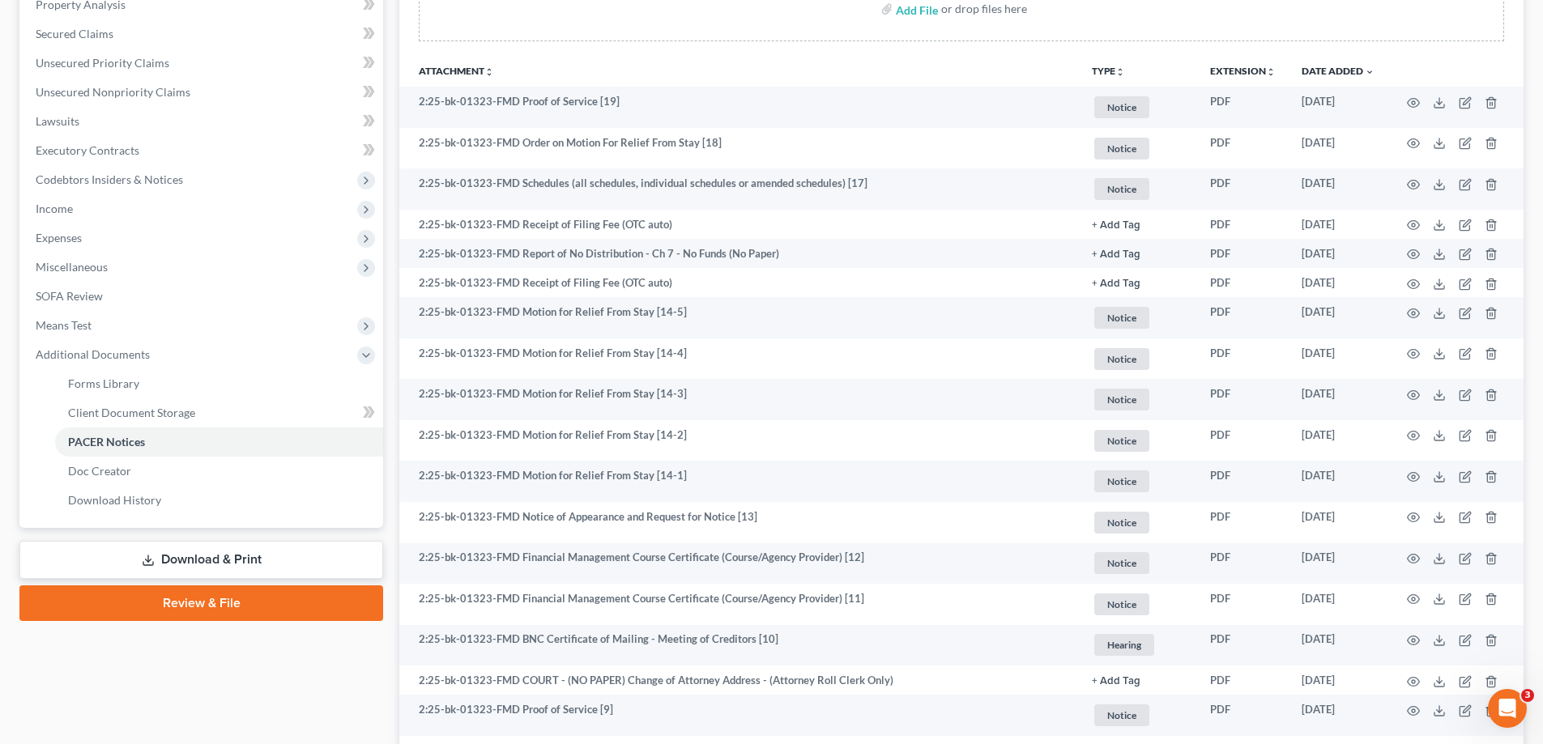
scroll to position [301, 0]
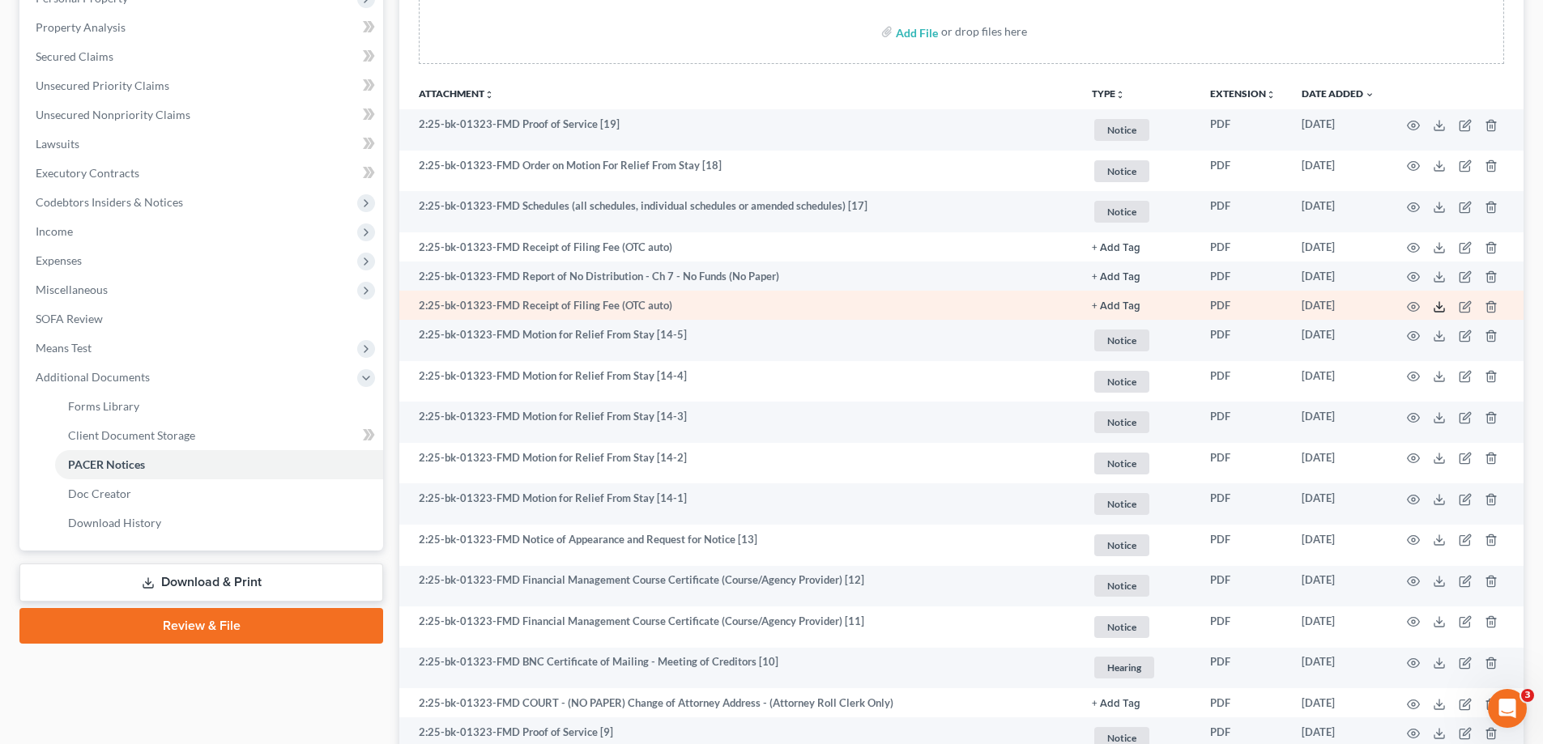
click at [1444, 302] on icon at bounding box center [1439, 307] width 13 height 13
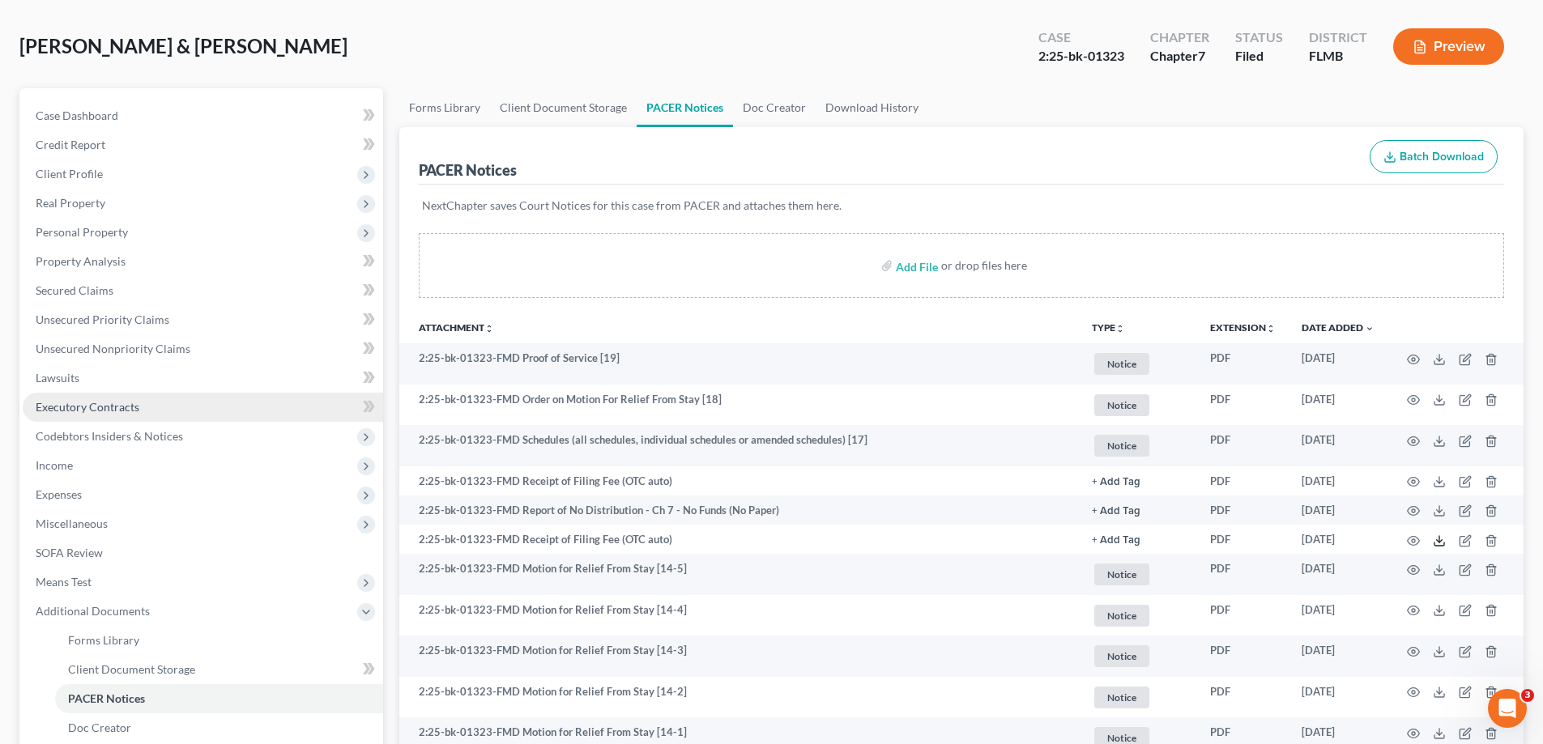
scroll to position [0, 0]
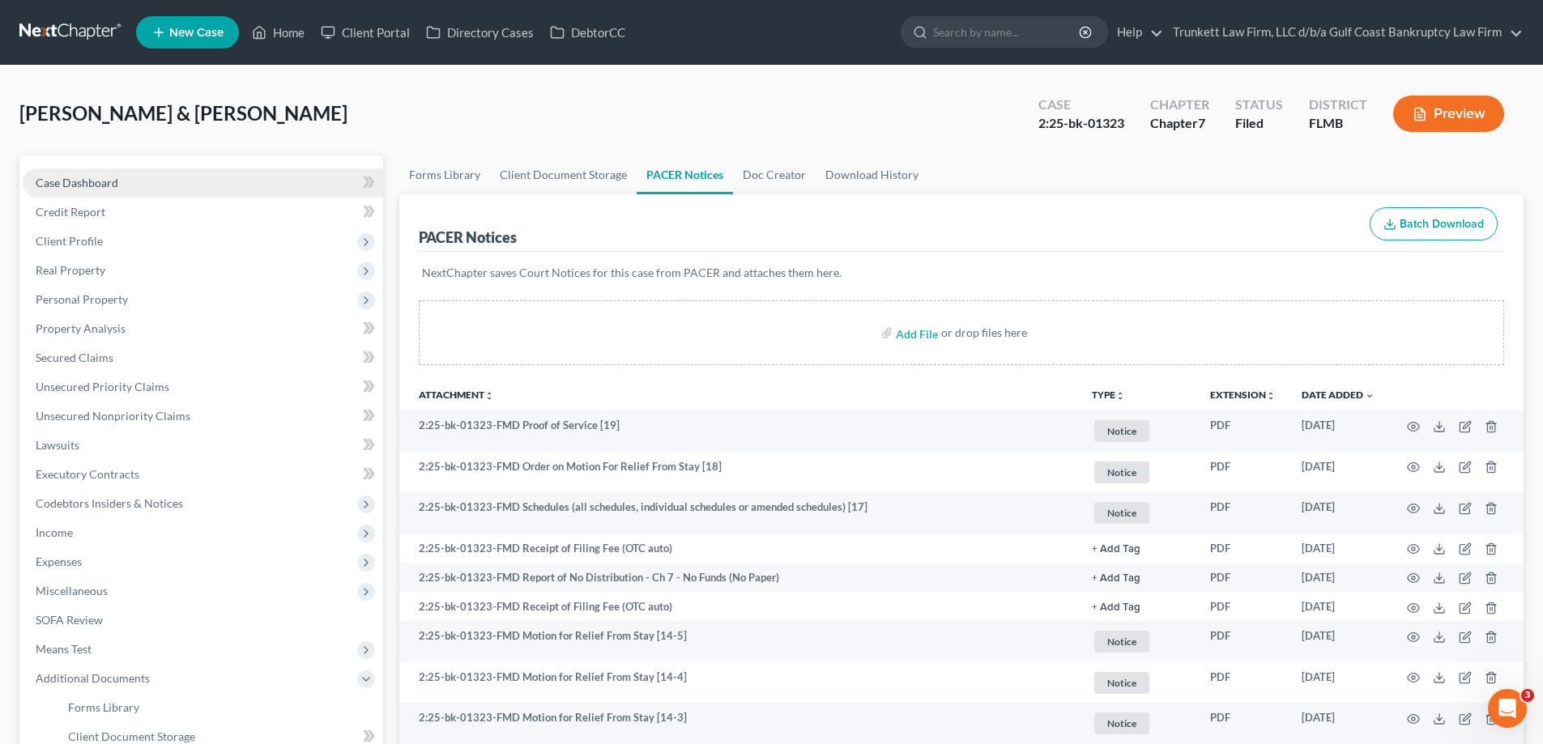
click at [101, 182] on span "Case Dashboard" at bounding box center [77, 183] width 83 height 14
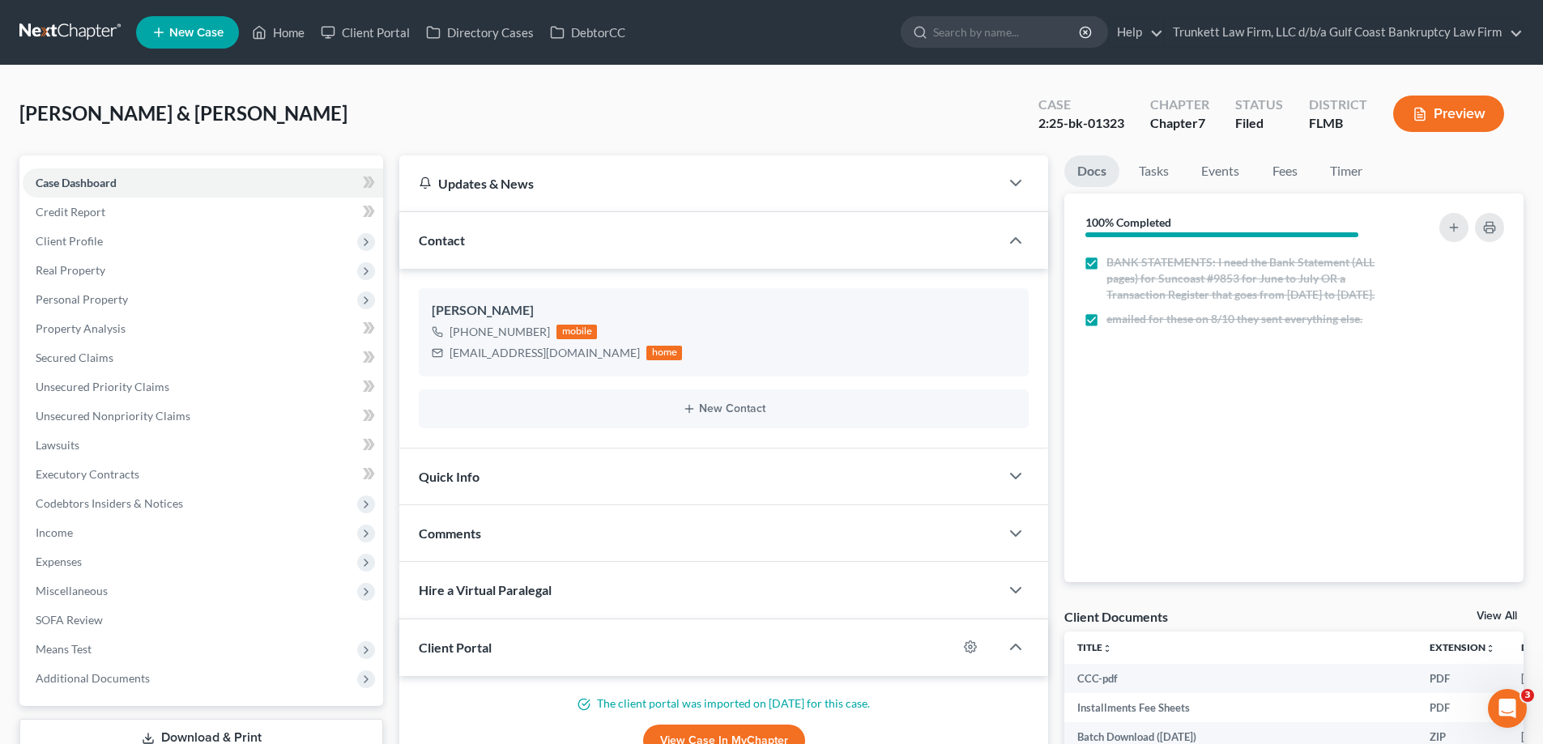
click at [490, 185] on div "Updates & News" at bounding box center [699, 183] width 561 height 17
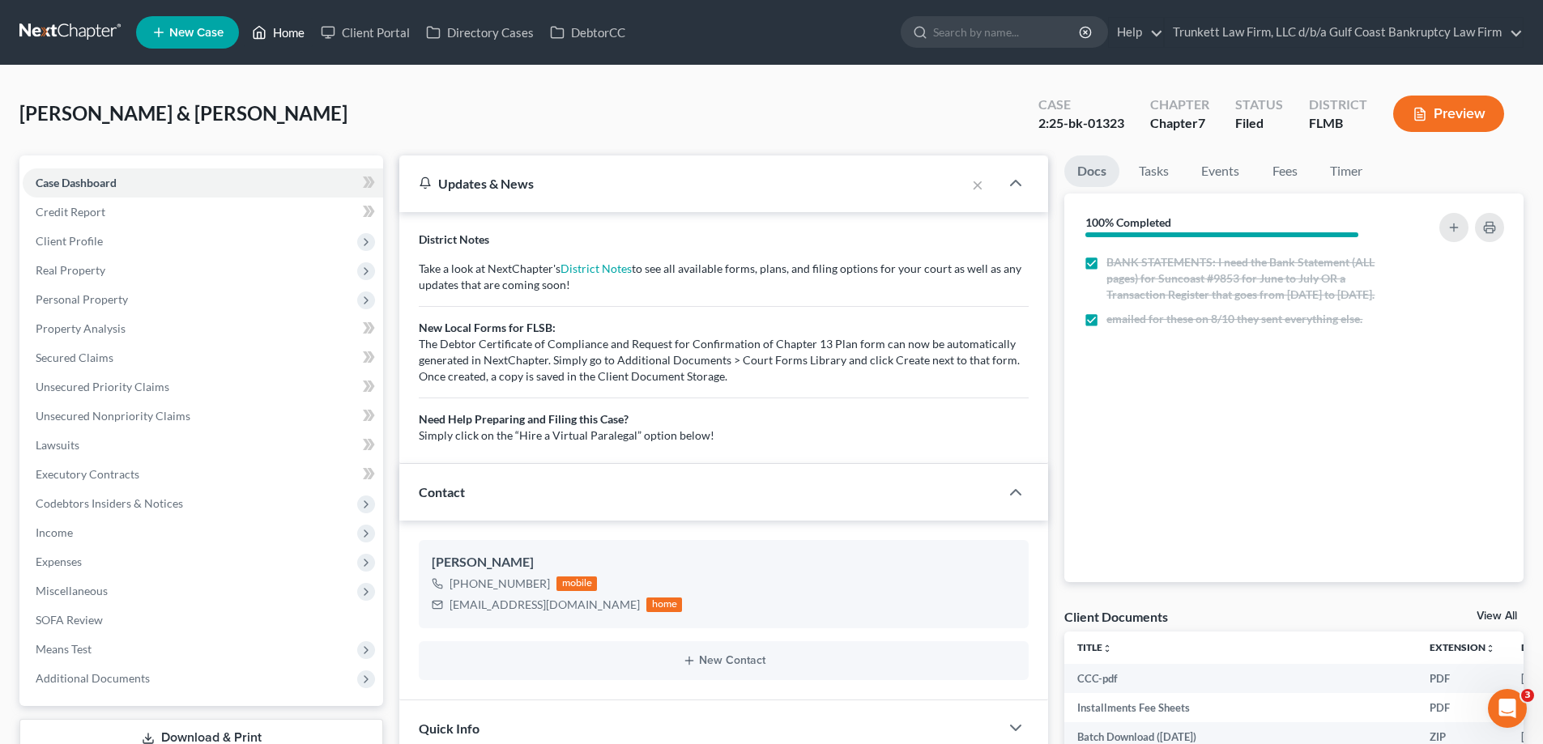
click at [284, 37] on link "Home" at bounding box center [278, 32] width 69 height 29
